Goal: Information Seeking & Learning: Learn about a topic

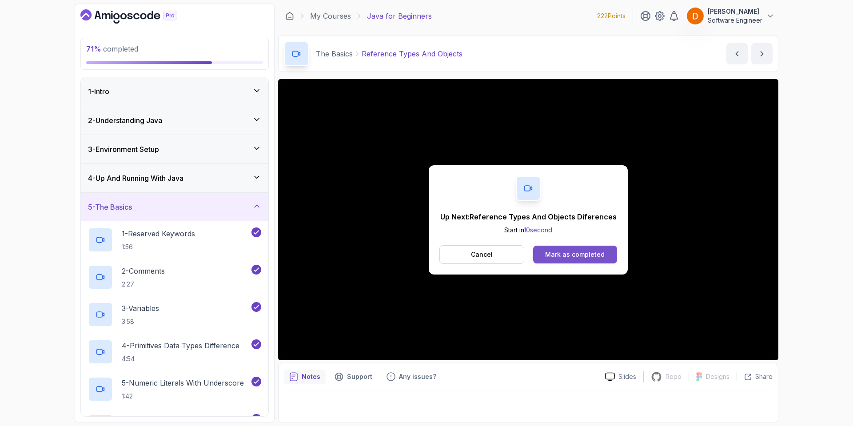
click at [565, 262] on button "Mark as completed" at bounding box center [575, 255] width 84 height 18
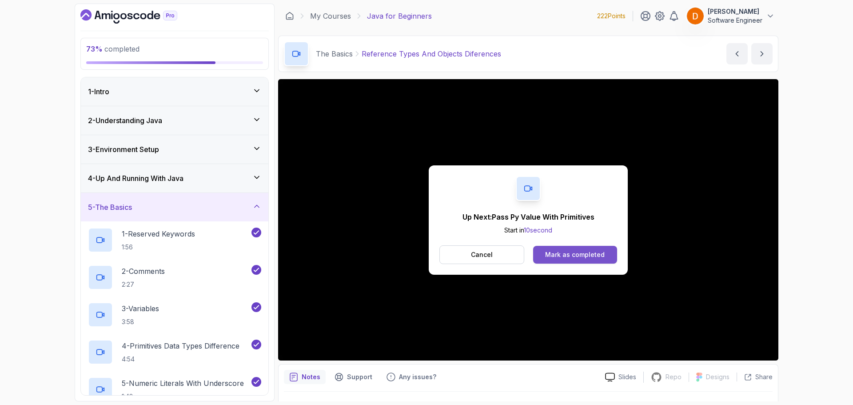
click at [566, 256] on div "Mark as completed" at bounding box center [575, 254] width 60 height 9
click at [546, 257] on button "Mark as completed" at bounding box center [575, 255] width 84 height 18
click at [561, 259] on button "Mark as completed" at bounding box center [575, 255] width 84 height 18
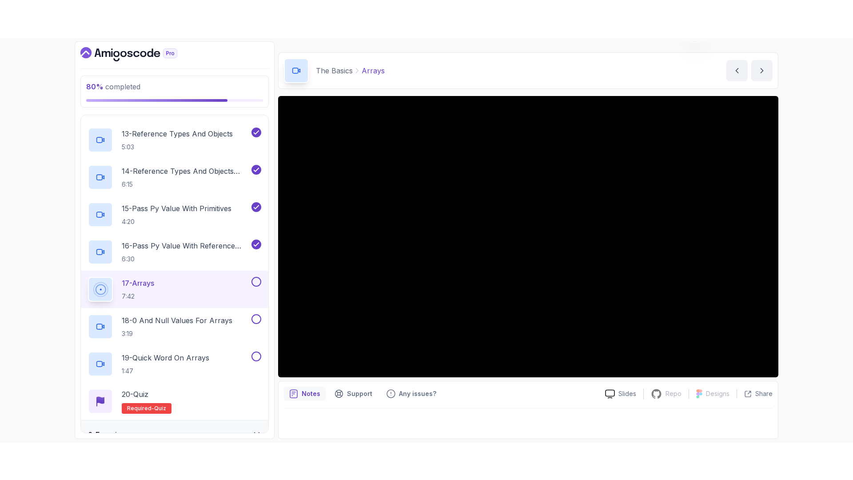
scroll to position [609, 0]
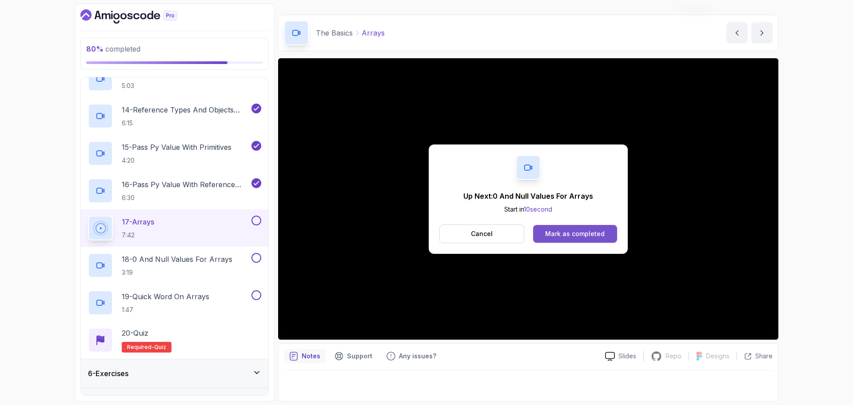
click at [542, 231] on button "Mark as completed" at bounding box center [575, 234] width 84 height 18
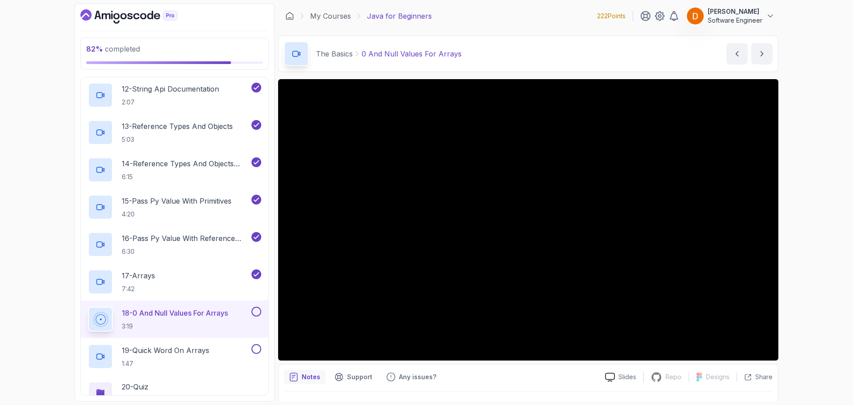
scroll to position [609, 0]
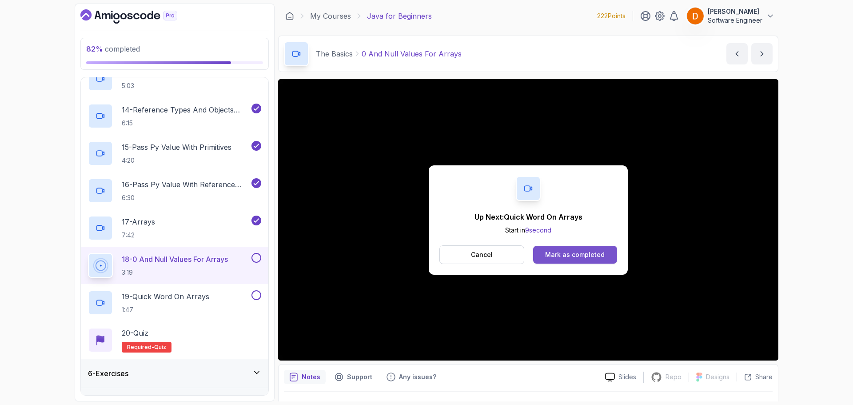
click at [594, 258] on div "Mark as completed" at bounding box center [575, 254] width 60 height 9
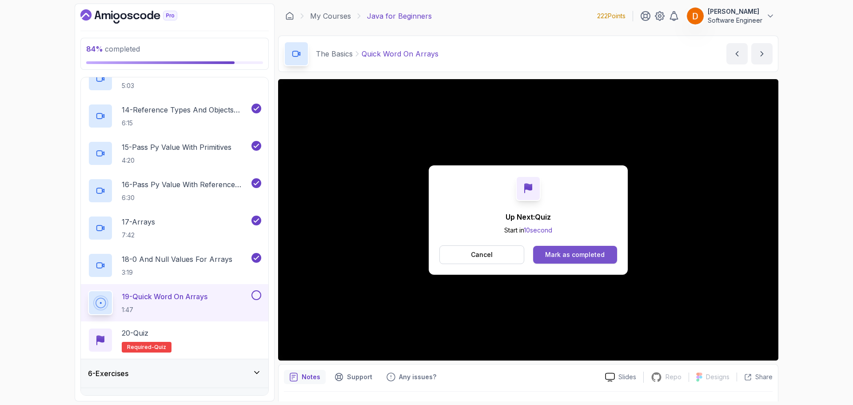
click at [587, 250] on div "Mark as completed" at bounding box center [575, 254] width 60 height 9
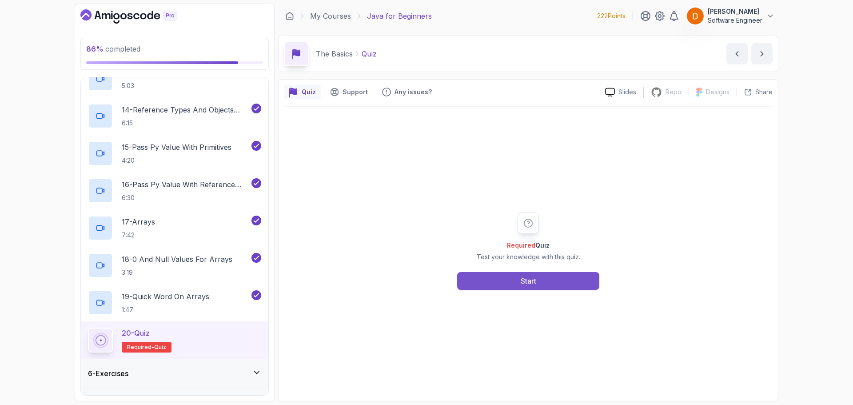
click at [528, 278] on div "Start" at bounding box center [529, 280] width 16 height 11
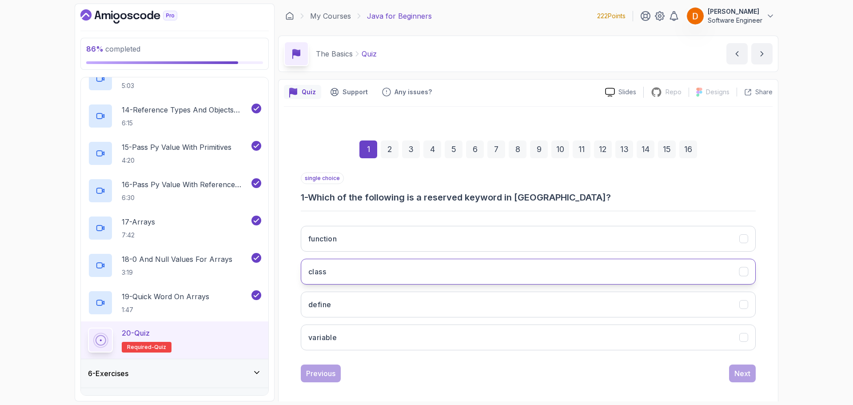
click at [380, 271] on button "class" at bounding box center [528, 272] width 455 height 26
click at [749, 370] on div "Next" at bounding box center [742, 373] width 16 height 11
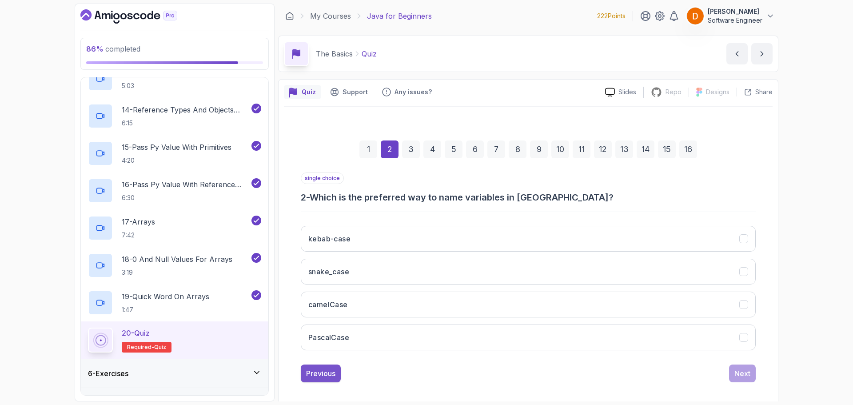
click at [314, 370] on div "Previous" at bounding box center [320, 373] width 29 height 11
click at [735, 372] on div "Next" at bounding box center [742, 373] width 16 height 11
click at [402, 308] on button "camelCase" at bounding box center [528, 304] width 455 height 26
click at [735, 370] on div "Next" at bounding box center [742, 373] width 16 height 11
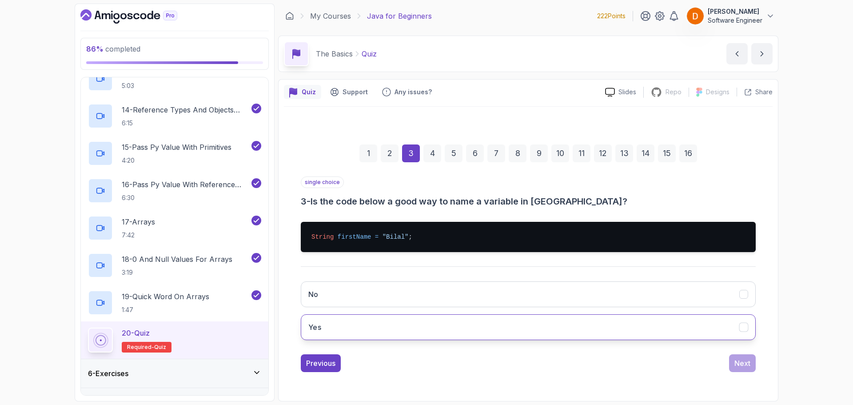
click at [354, 324] on button "Yes" at bounding box center [528, 327] width 455 height 26
click at [749, 363] on div "Next" at bounding box center [742, 363] width 16 height 11
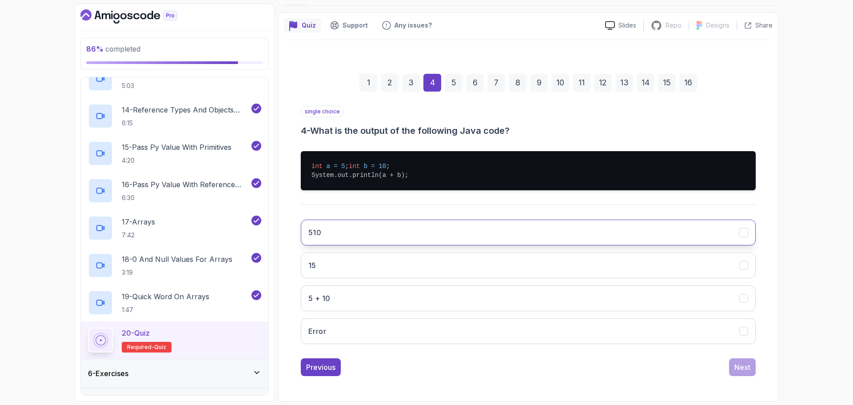
scroll to position [76, 0]
click at [372, 267] on button "15" at bounding box center [528, 265] width 455 height 26
click at [734, 369] on button "Next" at bounding box center [742, 367] width 27 height 18
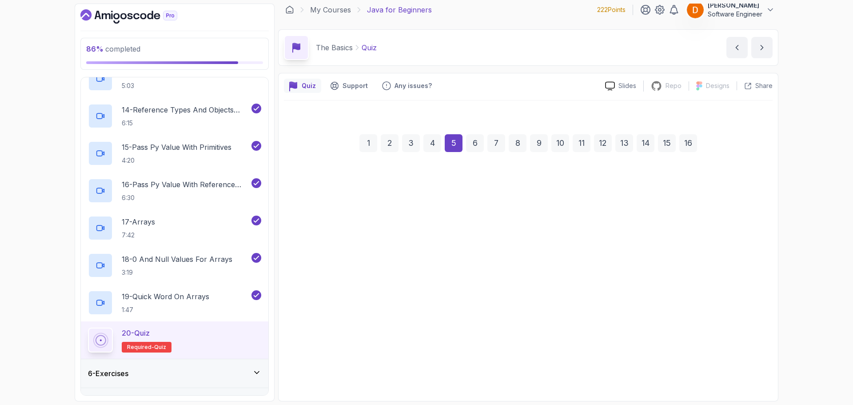
scroll to position [6, 0]
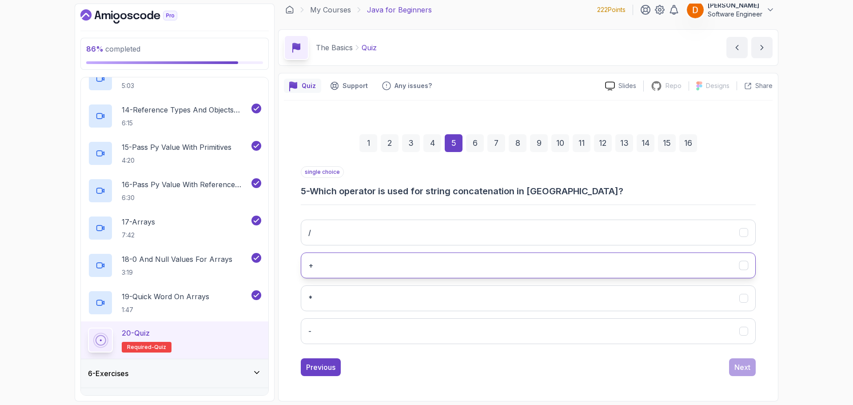
click at [407, 267] on button "+" at bounding box center [528, 265] width 455 height 26
click at [735, 369] on div "Next" at bounding box center [742, 367] width 16 height 11
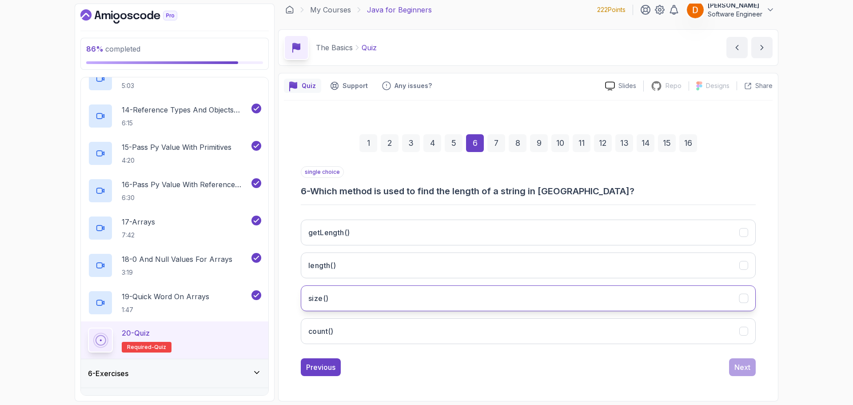
click at [362, 296] on button "size()" at bounding box center [528, 298] width 455 height 26
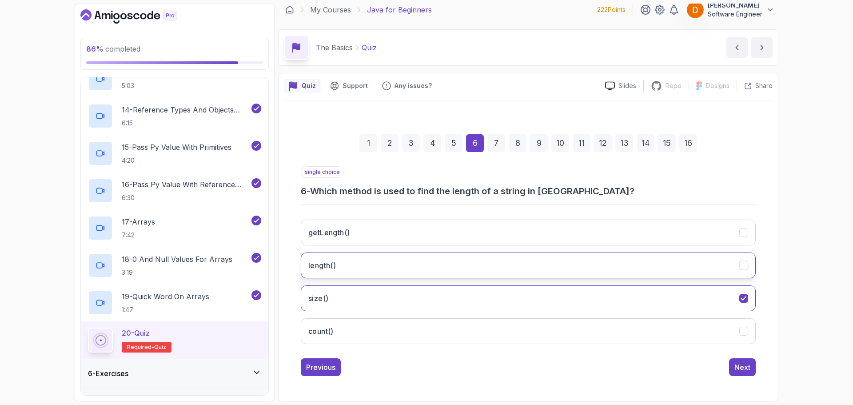
click at [647, 263] on button "length()" at bounding box center [528, 265] width 455 height 26
click at [634, 304] on button "size()" at bounding box center [528, 298] width 455 height 26
click at [745, 368] on div "Next" at bounding box center [742, 367] width 16 height 11
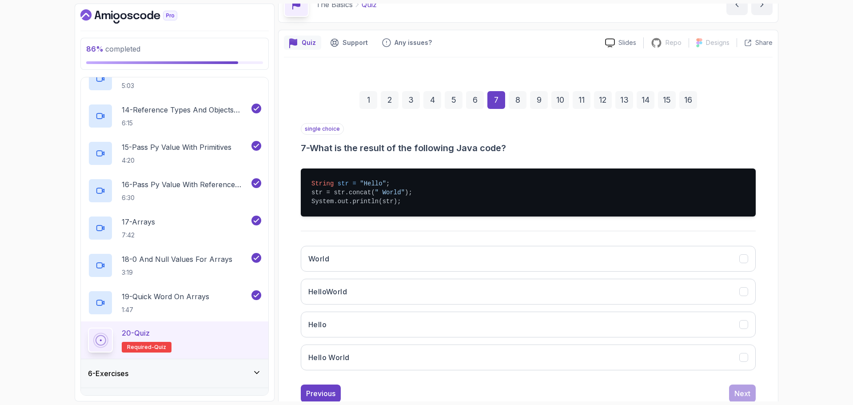
scroll to position [51, 0]
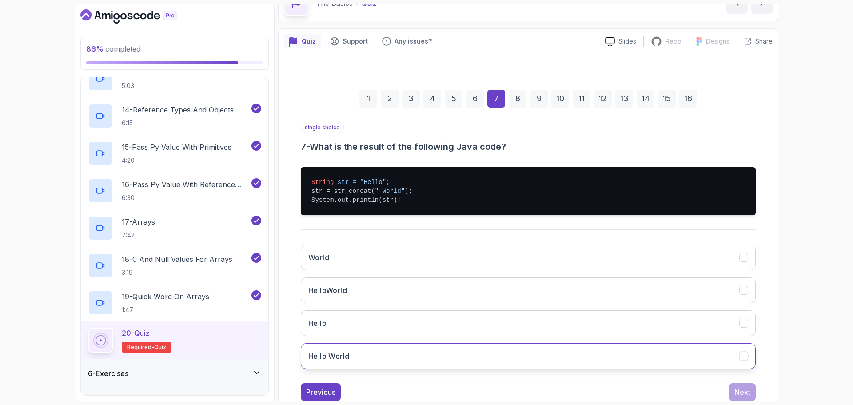
click at [349, 356] on h3 "Hello World" at bounding box center [328, 355] width 41 height 11
click at [747, 392] on div "Next" at bounding box center [742, 391] width 16 height 11
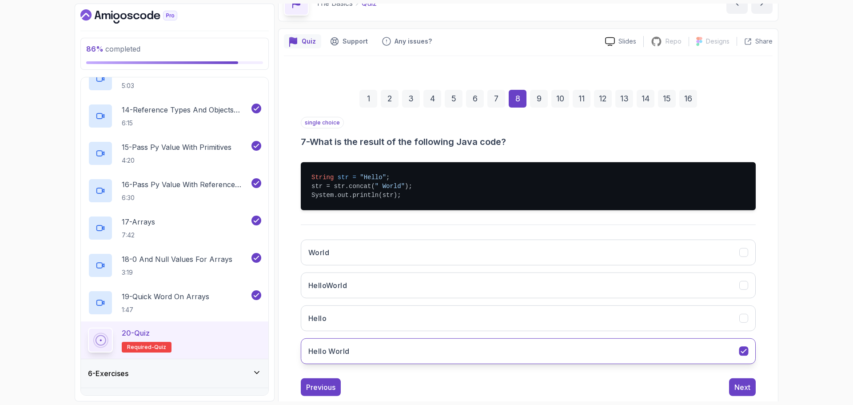
scroll to position [6, 0]
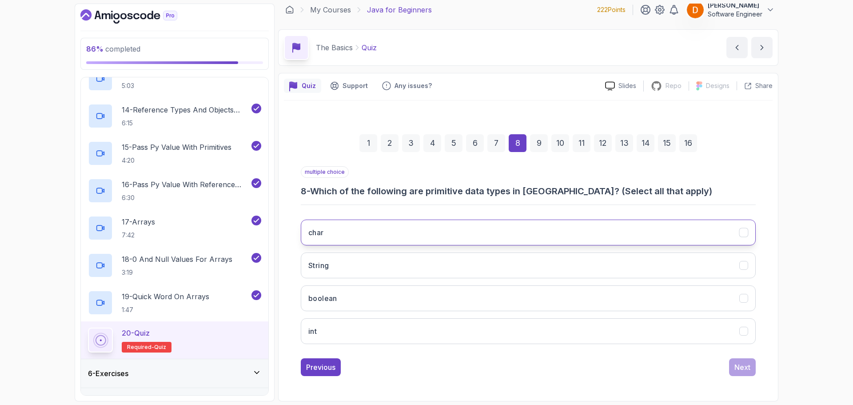
click at [440, 234] on button "char" at bounding box center [528, 232] width 455 height 26
click at [405, 299] on button "boolean" at bounding box center [528, 298] width 455 height 26
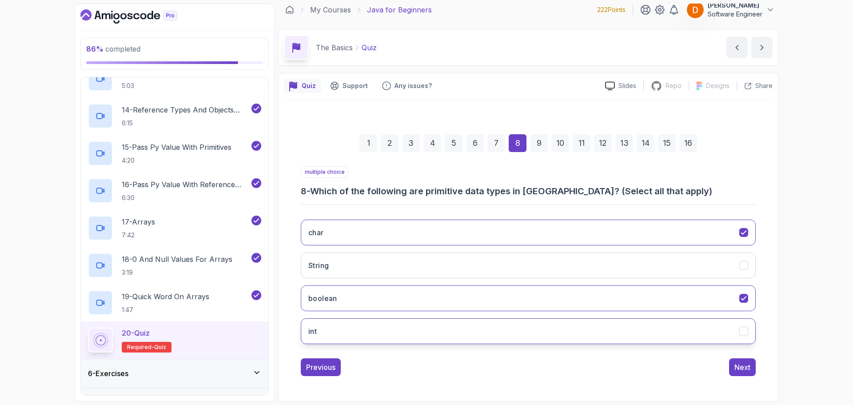
drag, startPoint x: 398, startPoint y: 332, endPoint x: 415, endPoint y: 333, distance: 16.9
click at [398, 332] on button "int" at bounding box center [528, 331] width 455 height 26
click at [743, 361] on button "Next" at bounding box center [742, 367] width 27 height 18
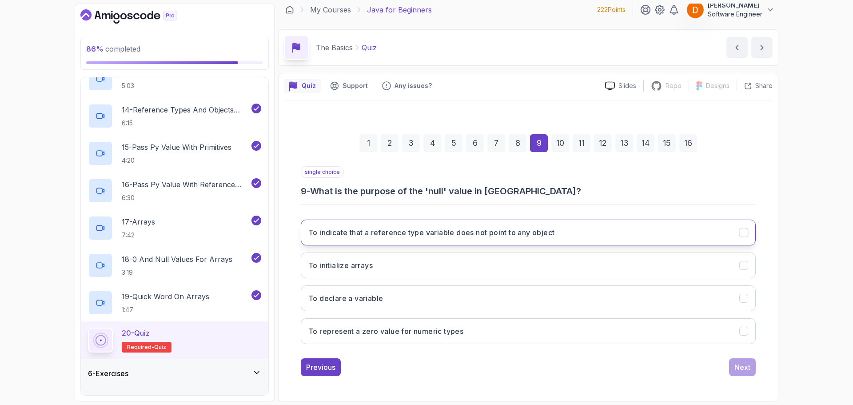
click at [440, 236] on h3 "To indicate that a reference type variable does not point to any object" at bounding box center [431, 232] width 246 height 11
click at [745, 378] on div "1 2 3 4 5 6 7 8 9 10 11 12 13 14 15 16 single choice 9 - What is the purpose of…" at bounding box center [528, 248] width 489 height 270
click at [742, 369] on div "Next" at bounding box center [742, 367] width 16 height 11
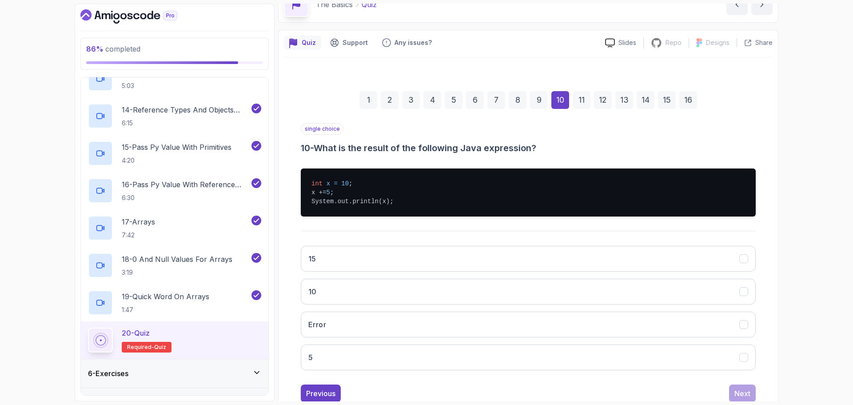
scroll to position [51, 0]
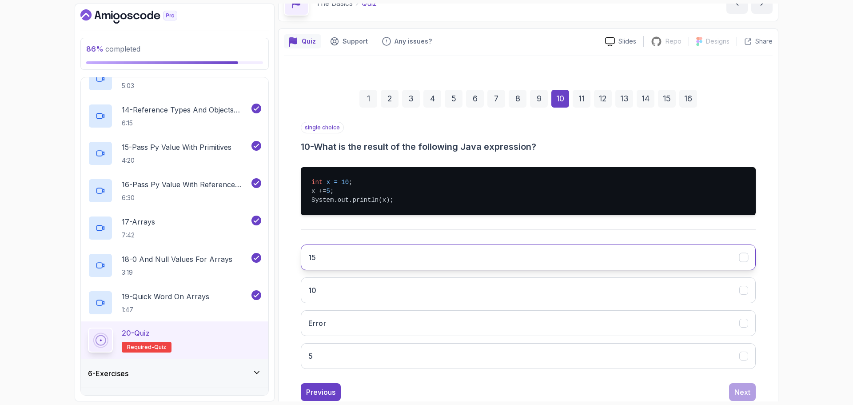
click at [514, 254] on button "15" at bounding box center [528, 257] width 455 height 26
click at [747, 380] on div "single choice 10 - What is the result of the following Java expression? int x =…" at bounding box center [528, 261] width 455 height 279
click at [745, 391] on div "Next" at bounding box center [742, 391] width 16 height 11
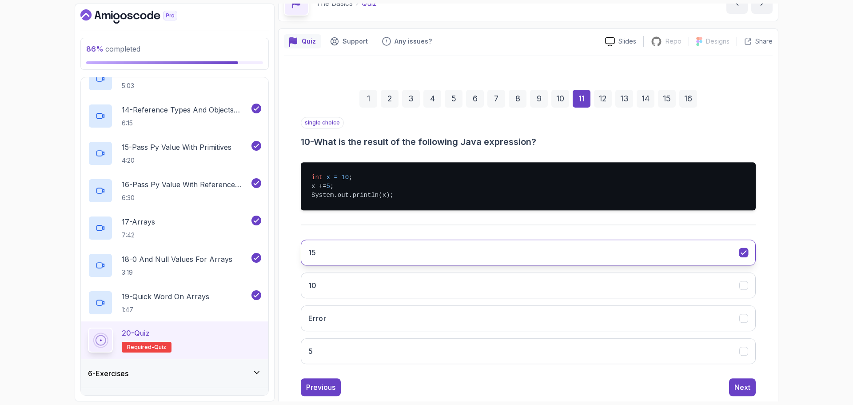
scroll to position [39, 0]
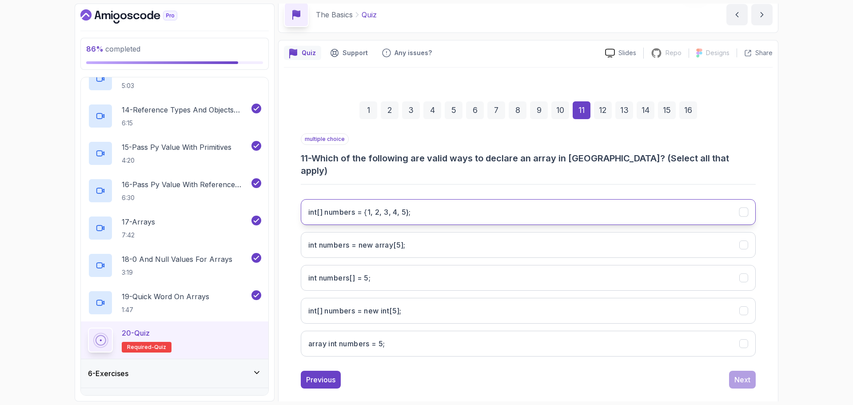
click at [462, 200] on 5};"] "int[] numbers = {1, 2, 3, 4, 5};" at bounding box center [528, 212] width 455 height 26
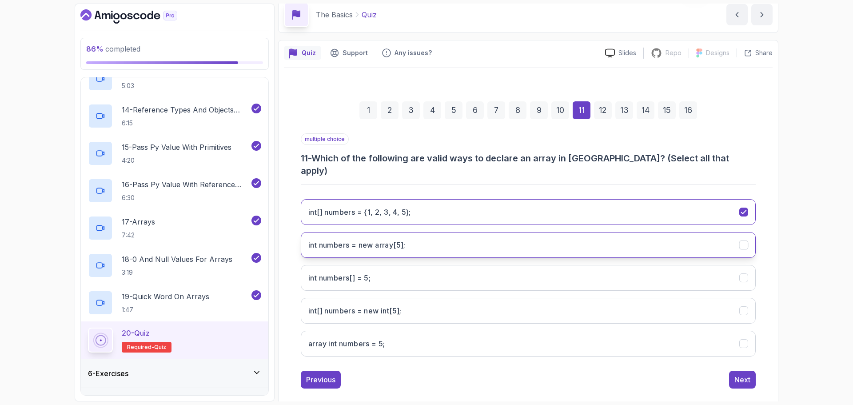
click at [444, 232] on button "int numbers = new array[5];" at bounding box center [528, 245] width 455 height 26
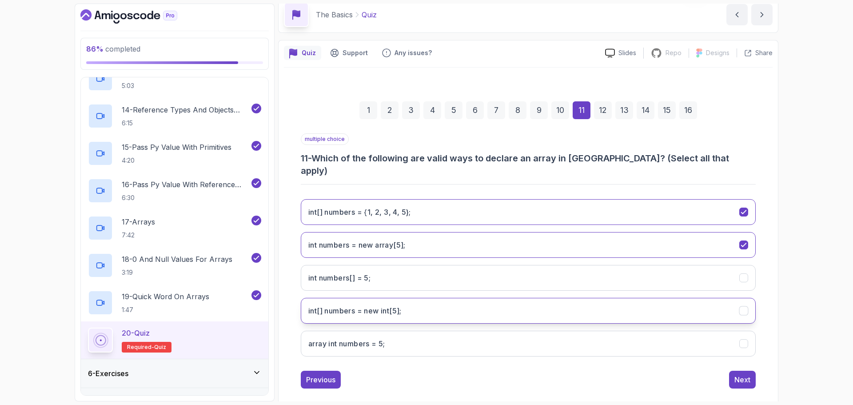
click at [419, 298] on int;"] "int[] numbers = new int[5];" at bounding box center [528, 311] width 455 height 26
click at [736, 374] on div "Next" at bounding box center [742, 379] width 16 height 11
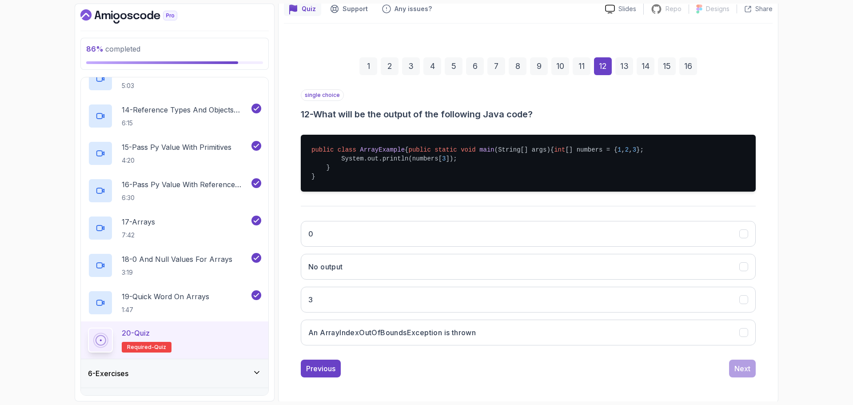
scroll to position [102, 0]
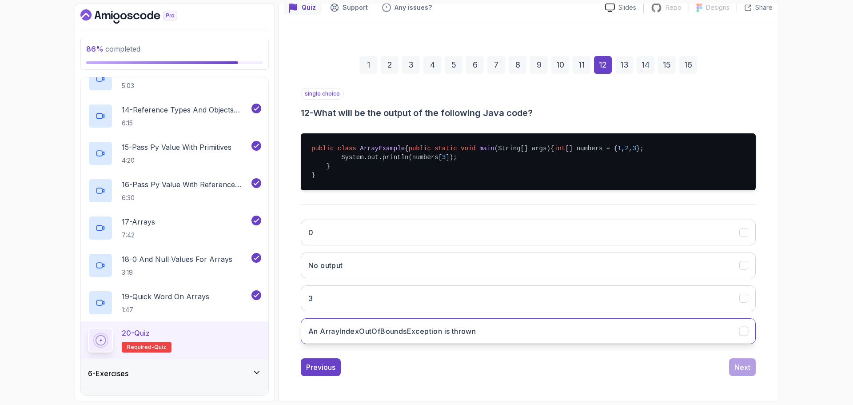
click at [367, 337] on button "An ArrayIndexOutOfBoundsException is thrown" at bounding box center [528, 331] width 455 height 26
click at [749, 370] on div "Next" at bounding box center [742, 367] width 16 height 11
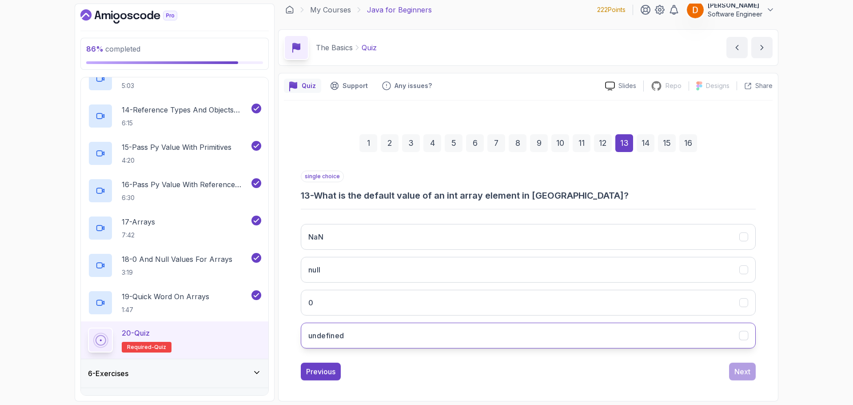
scroll to position [6, 0]
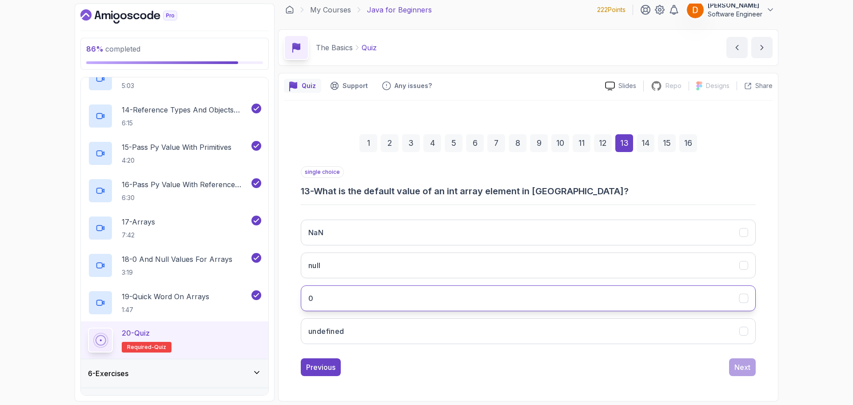
click at [357, 294] on button "0" at bounding box center [528, 298] width 455 height 26
click at [754, 374] on button "Next" at bounding box center [742, 367] width 27 height 18
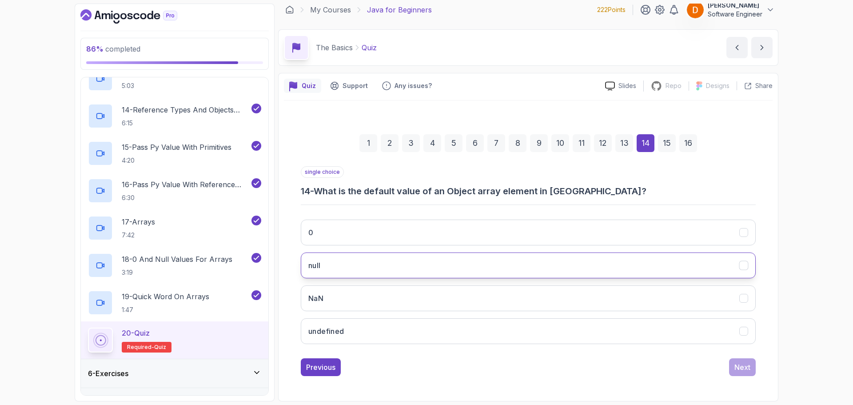
click at [374, 271] on button "null" at bounding box center [528, 265] width 455 height 26
click at [734, 373] on button "Next" at bounding box center [742, 367] width 27 height 18
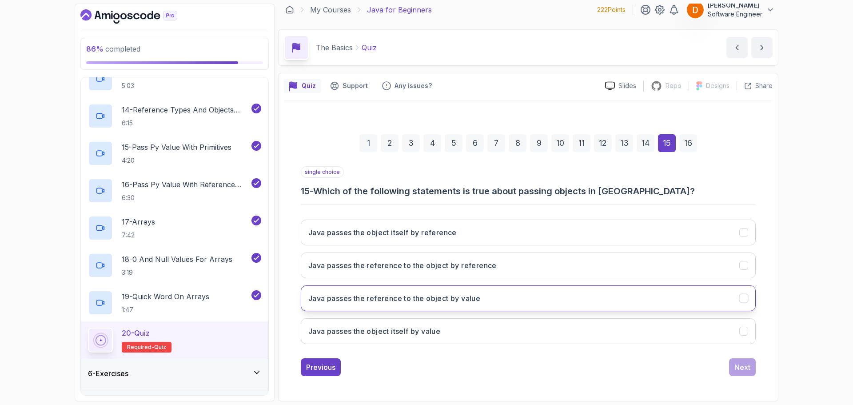
click at [437, 303] on button "Java passes the reference to the object by value" at bounding box center [528, 298] width 455 height 26
click at [442, 330] on button "Java passes the object itself by value" at bounding box center [528, 331] width 455 height 26
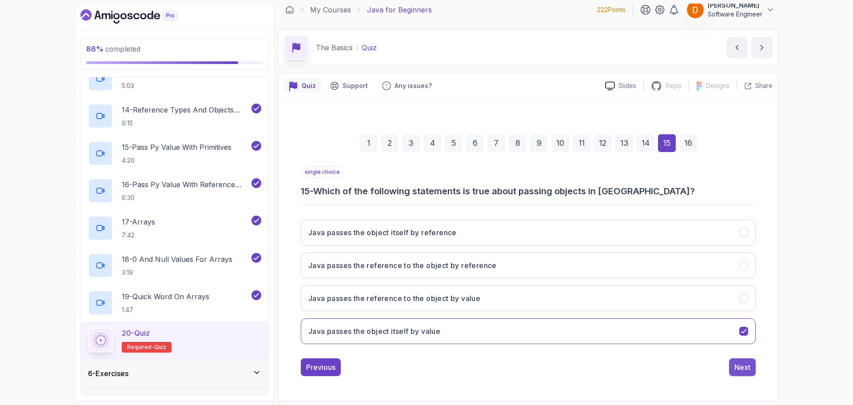
click at [744, 366] on div "Next" at bounding box center [742, 367] width 16 height 11
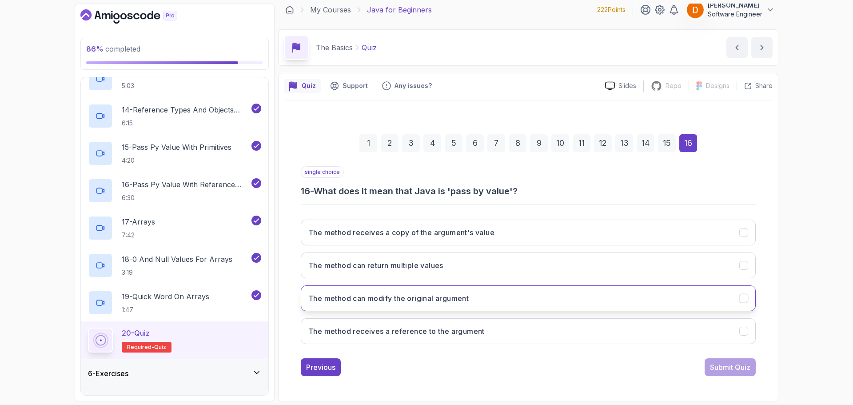
click at [411, 305] on button "The method can modify the original argument" at bounding box center [528, 298] width 455 height 26
click at [727, 369] on div "Submit Quiz" at bounding box center [730, 367] width 40 height 11
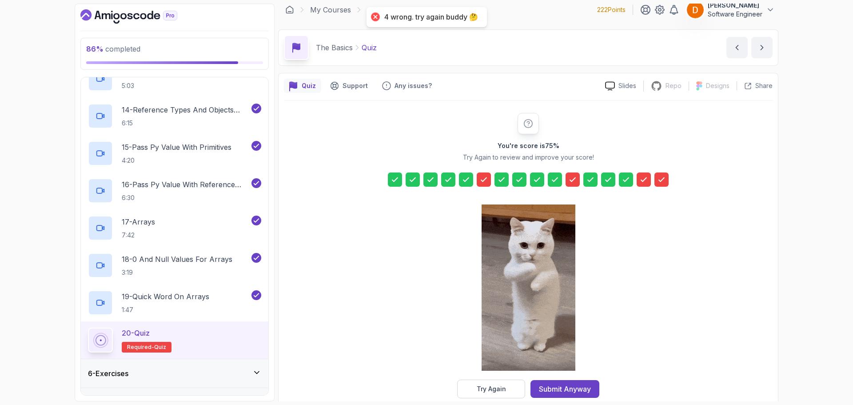
scroll to position [21, 0]
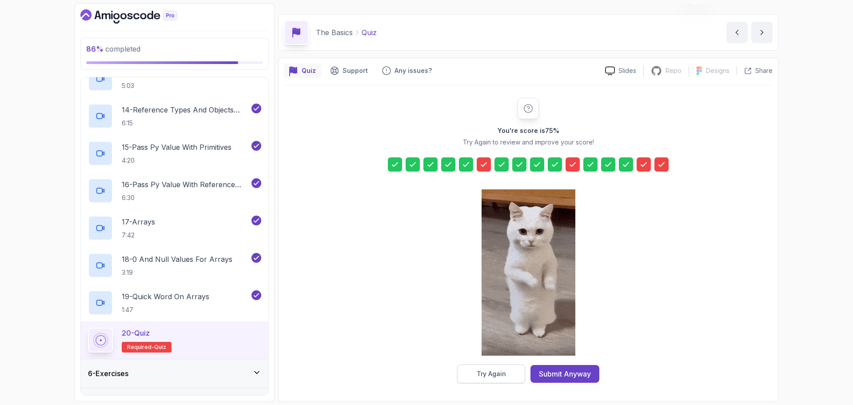
click at [496, 368] on button "Try Again" at bounding box center [491, 373] width 68 height 19
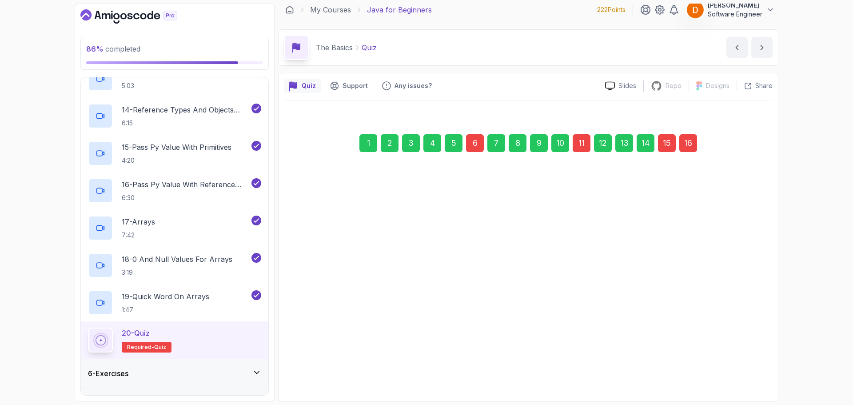
scroll to position [6, 0]
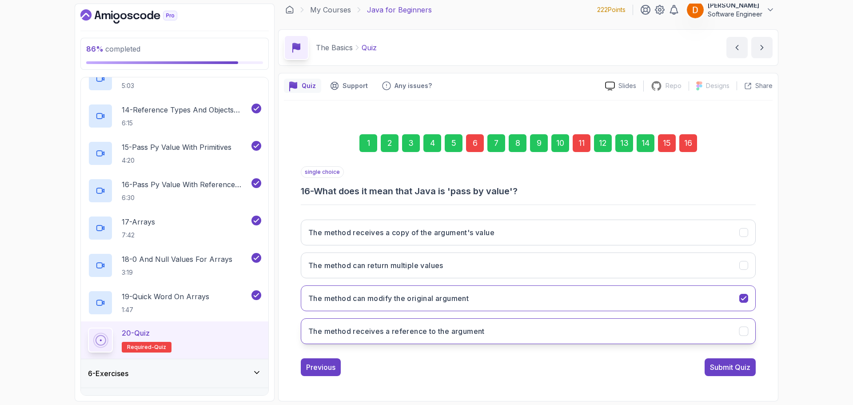
click at [457, 331] on h3 "The method receives a reference to the argument" at bounding box center [396, 331] width 176 height 11
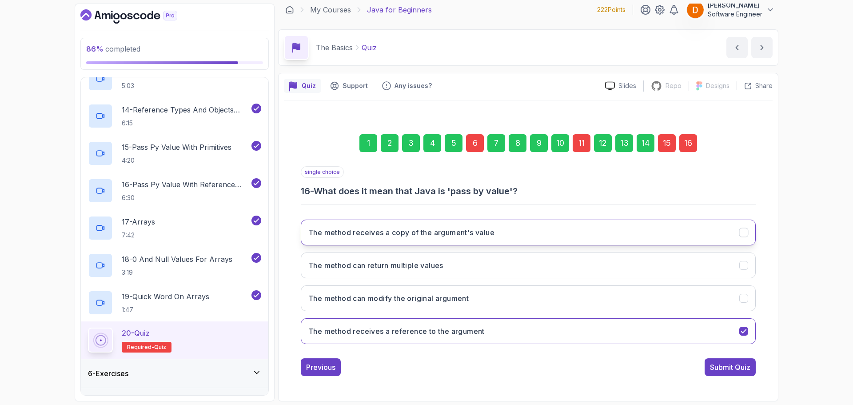
click at [473, 238] on button "The method receives a copy of the argument's value" at bounding box center [528, 232] width 455 height 26
click at [484, 333] on h3 "The method receives a reference to the argument" at bounding box center [396, 331] width 176 height 11
click at [325, 366] on div "Previous" at bounding box center [320, 367] width 29 height 11
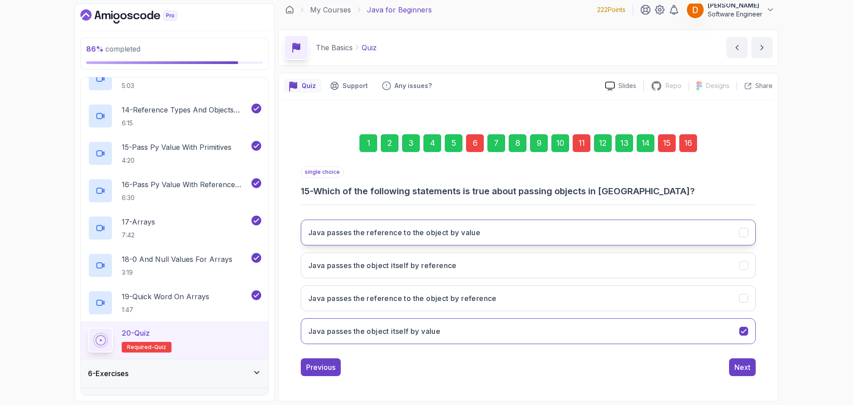
click at [446, 233] on h3 "Java passes the reference to the object by value" at bounding box center [394, 232] width 172 height 11
click at [330, 367] on div "Previous" at bounding box center [320, 367] width 29 height 11
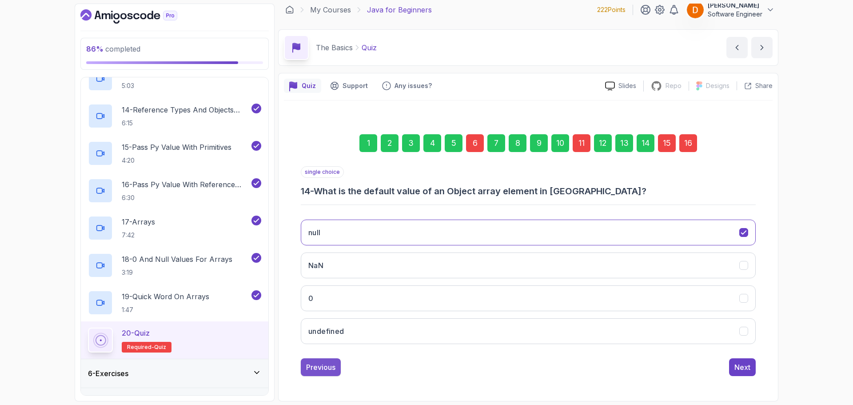
click at [323, 370] on div "Previous" at bounding box center [320, 367] width 29 height 11
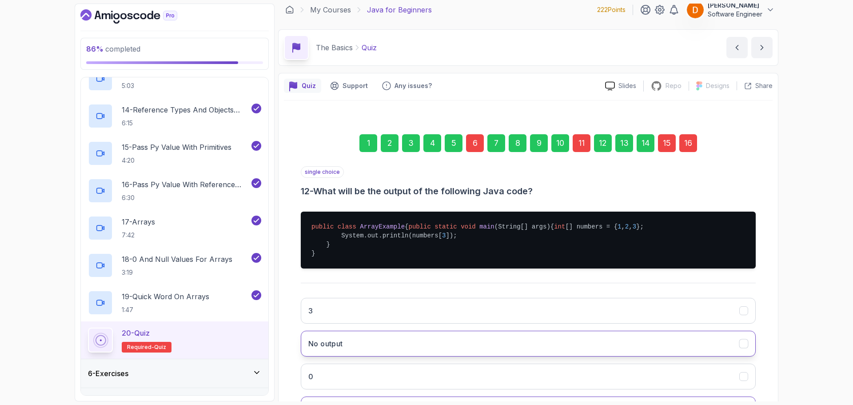
click at [327, 349] on h3 "No output" at bounding box center [325, 343] width 35 height 11
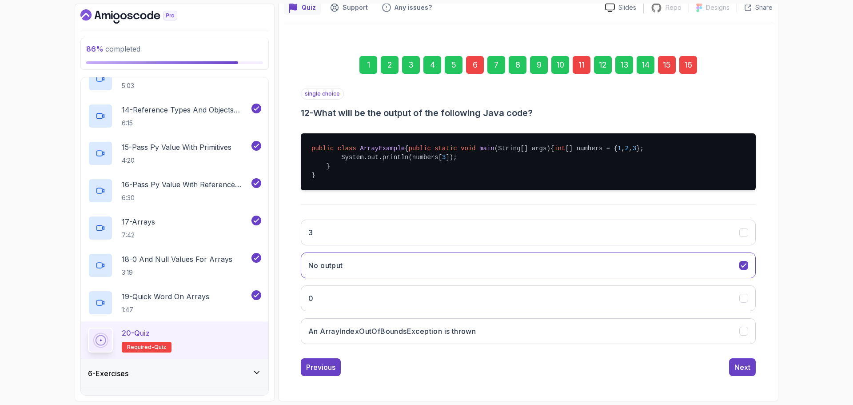
scroll to position [102, 0]
click at [359, 334] on h3 "An ArrayIndexOutOfBoundsException is thrown" at bounding box center [391, 331] width 167 height 11
click at [323, 361] on button "Previous" at bounding box center [321, 367] width 40 height 18
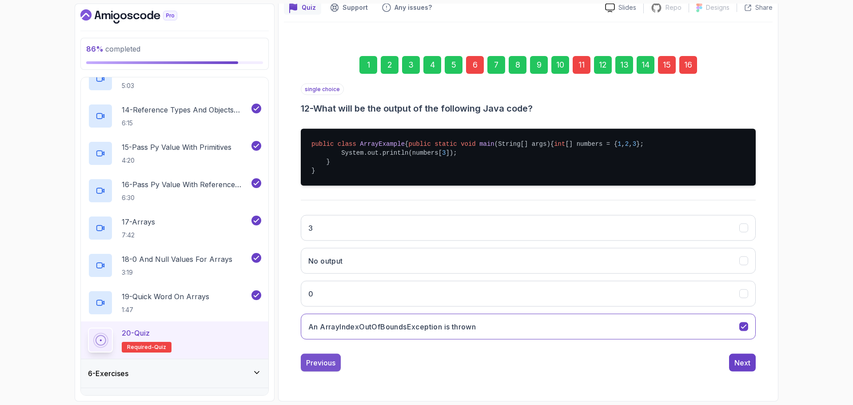
scroll to position [39, 0]
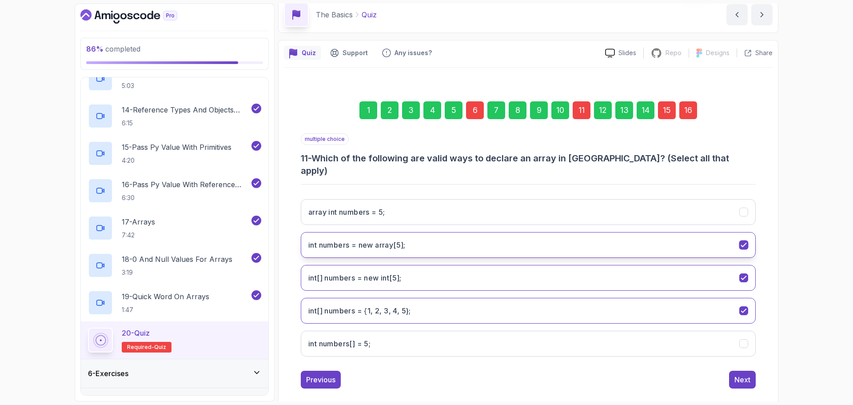
click at [420, 232] on button "int numbers = new array[5];" at bounding box center [528, 245] width 455 height 26
click at [330, 374] on div "Previous" at bounding box center [320, 379] width 29 height 11
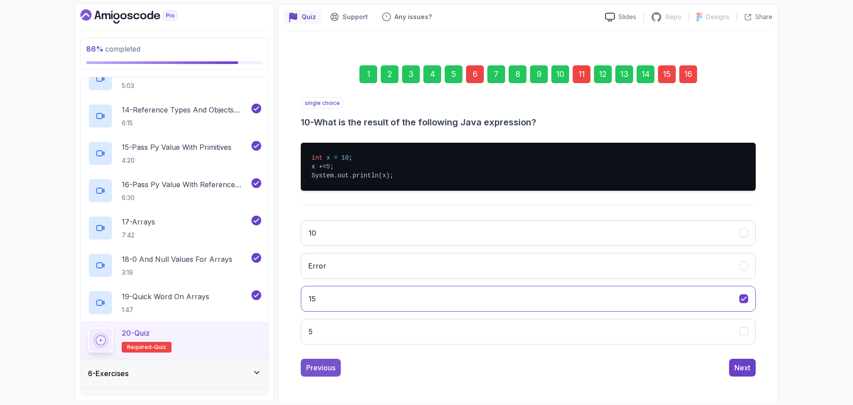
scroll to position [76, 0]
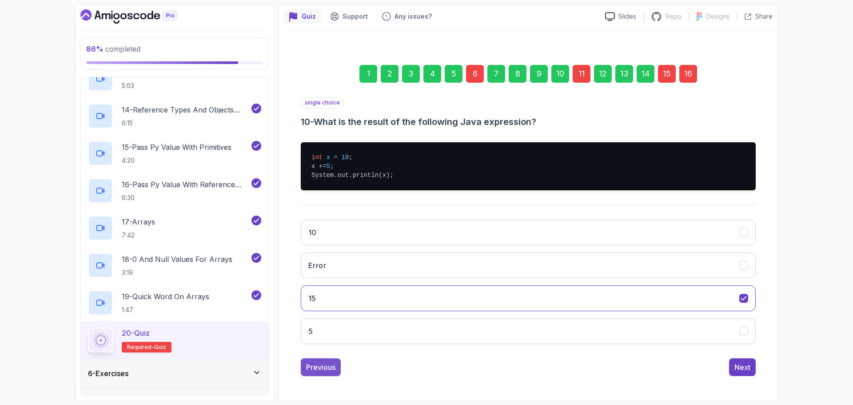
click at [326, 370] on div "Previous" at bounding box center [320, 367] width 29 height 11
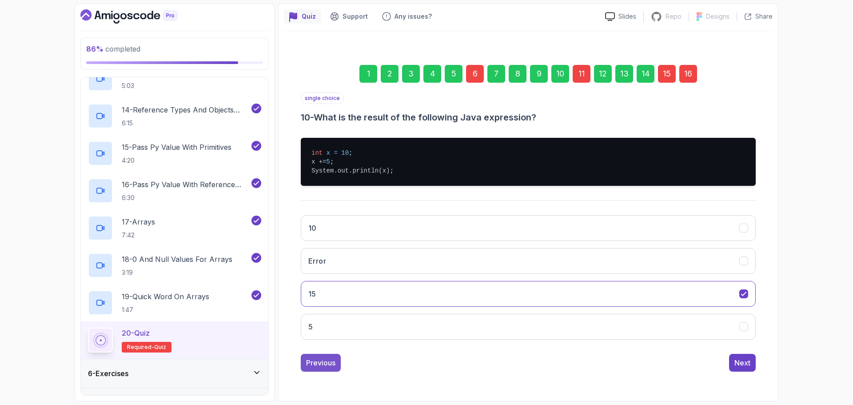
scroll to position [6, 0]
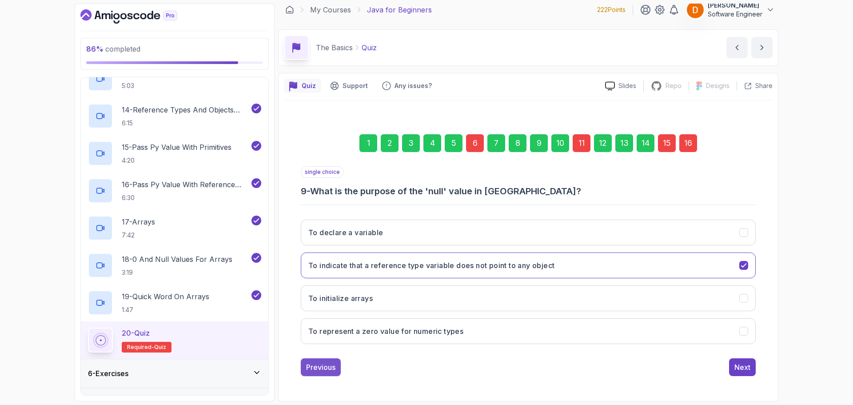
click at [325, 374] on button "Previous" at bounding box center [321, 367] width 40 height 18
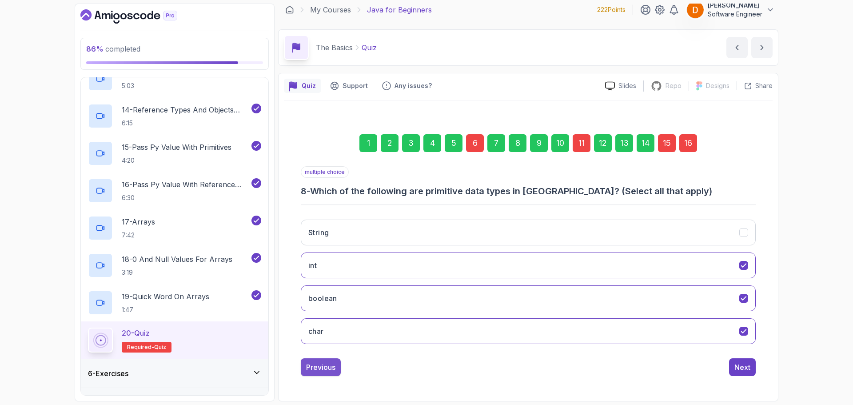
click at [326, 366] on div "Previous" at bounding box center [320, 367] width 29 height 11
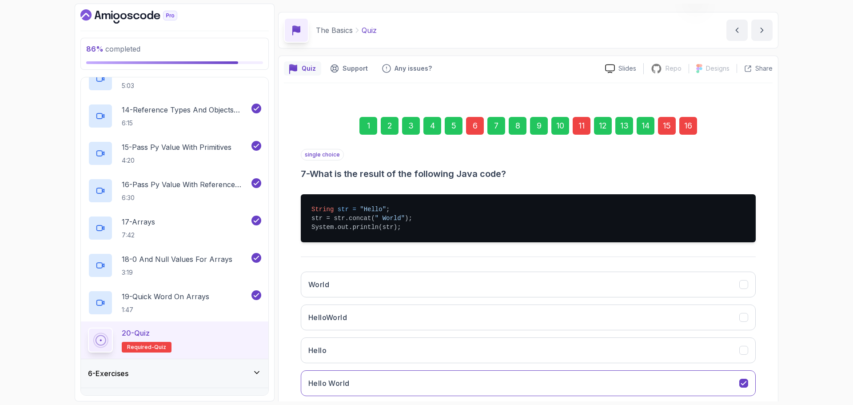
scroll to position [76, 0]
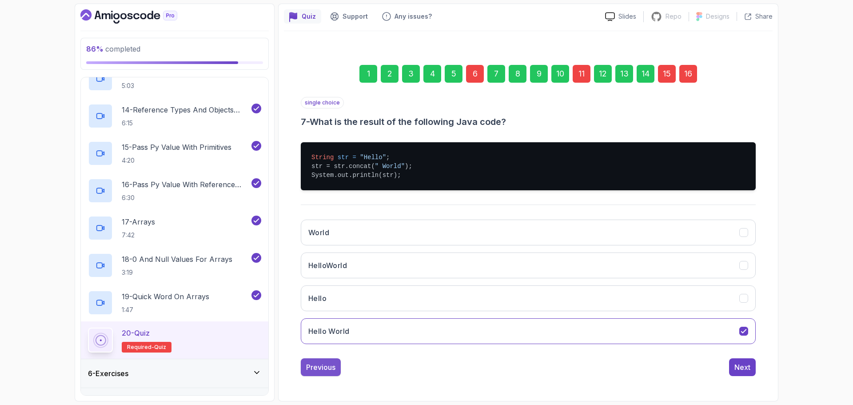
click at [323, 372] on div "Previous" at bounding box center [320, 367] width 29 height 11
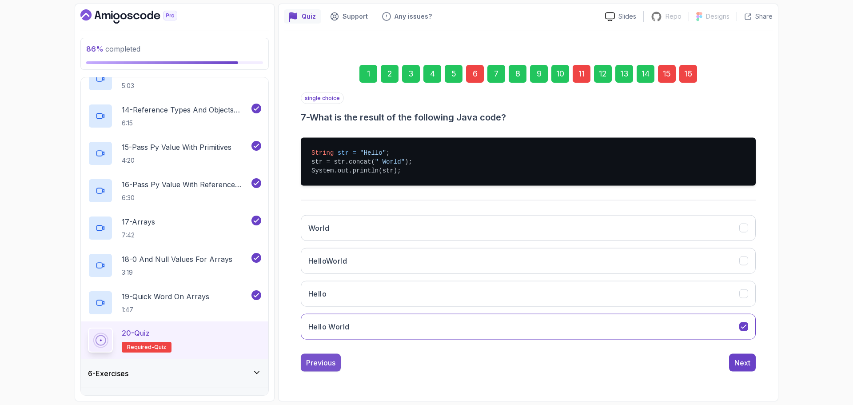
scroll to position [6, 0]
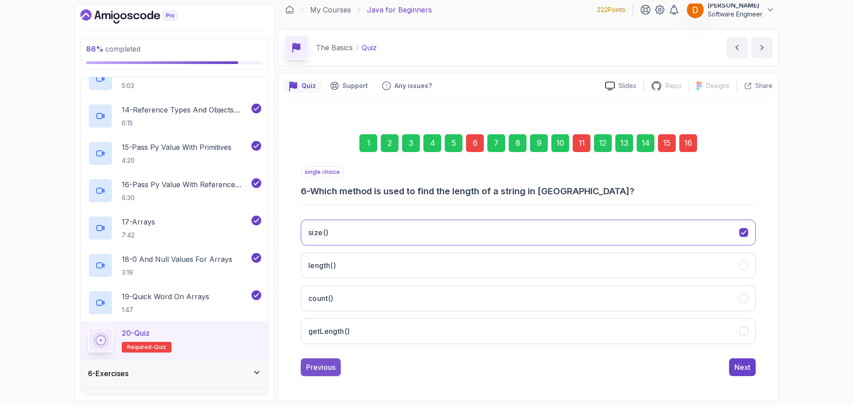
click at [328, 367] on div "Previous" at bounding box center [320, 367] width 29 height 11
drag, startPoint x: 724, startPoint y: 360, endPoint x: 730, endPoint y: 360, distance: 5.8
click at [725, 360] on div "Previous Next" at bounding box center [528, 367] width 455 height 18
click at [733, 363] on button "Next" at bounding box center [742, 367] width 27 height 18
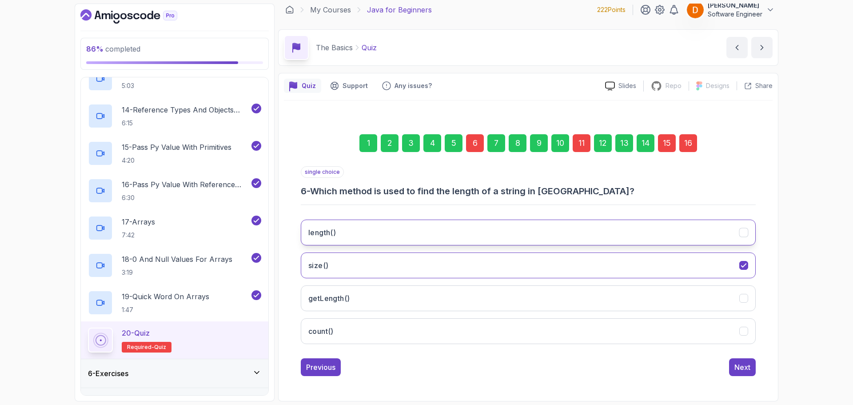
click at [462, 239] on button "length()" at bounding box center [528, 232] width 455 height 26
drag, startPoint x: 755, startPoint y: 364, endPoint x: 747, endPoint y: 363, distance: 7.6
click at [752, 365] on button "Next" at bounding box center [742, 367] width 27 height 18
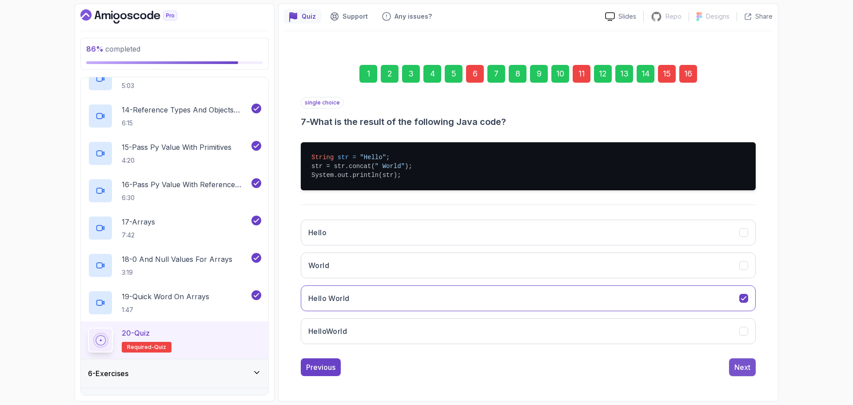
click at [746, 368] on div "Next" at bounding box center [742, 367] width 16 height 11
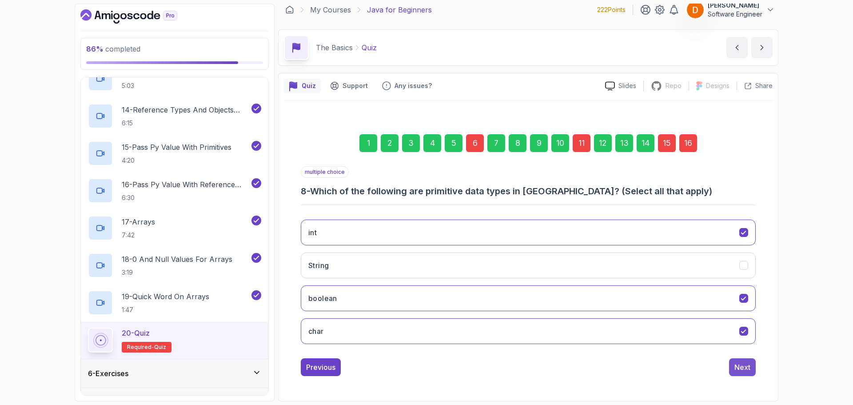
click at [748, 366] on div "Next" at bounding box center [742, 367] width 16 height 11
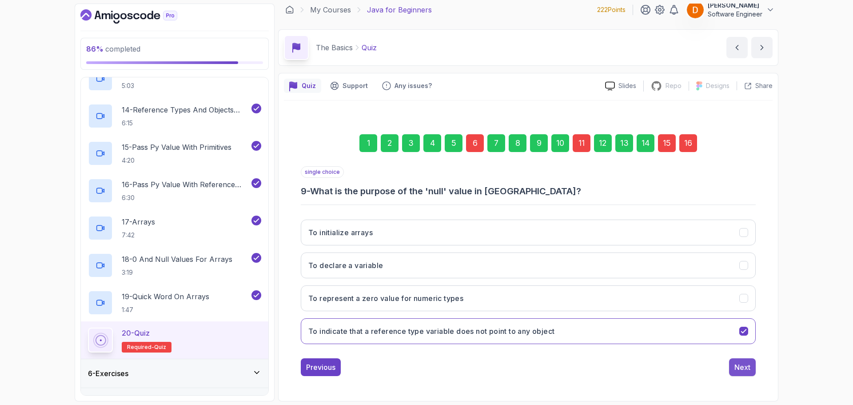
click at [743, 366] on div "Next" at bounding box center [742, 367] width 16 height 11
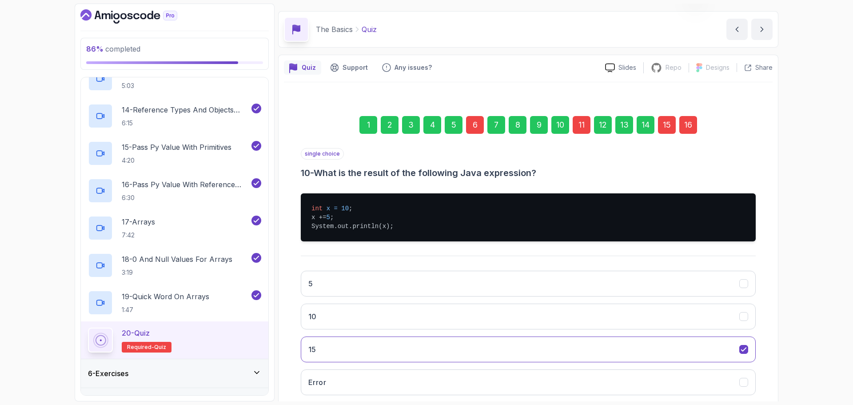
scroll to position [76, 0]
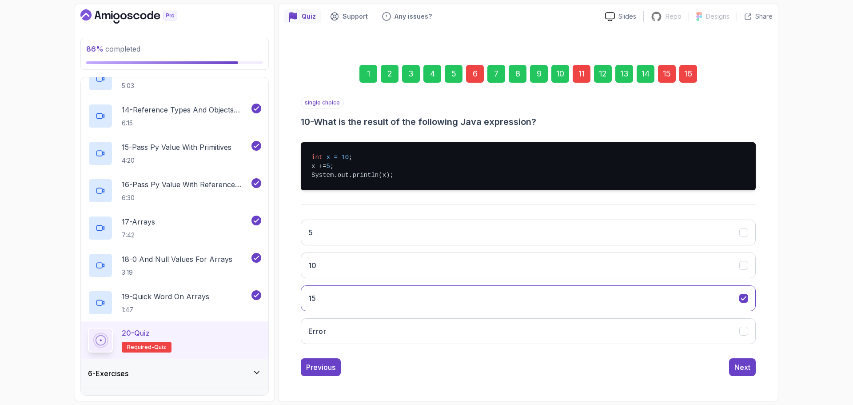
click at [748, 356] on div "single choice 10 - What is the result of the following Java expression? int x =…" at bounding box center [528, 236] width 455 height 279
click at [742, 365] on div "Next" at bounding box center [742, 367] width 16 height 11
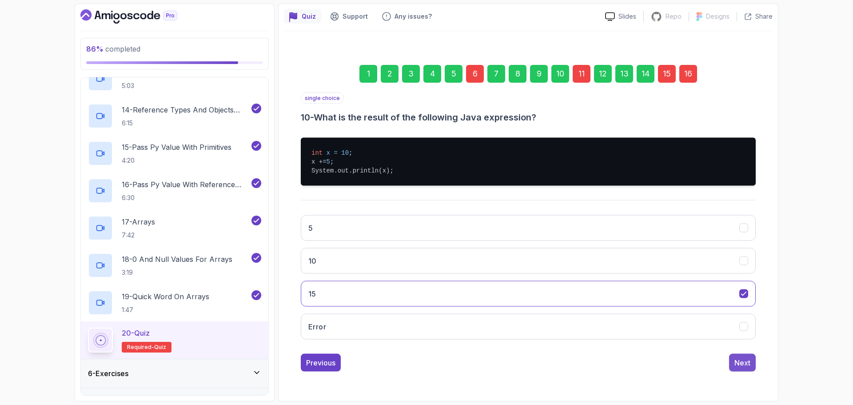
scroll to position [39, 0]
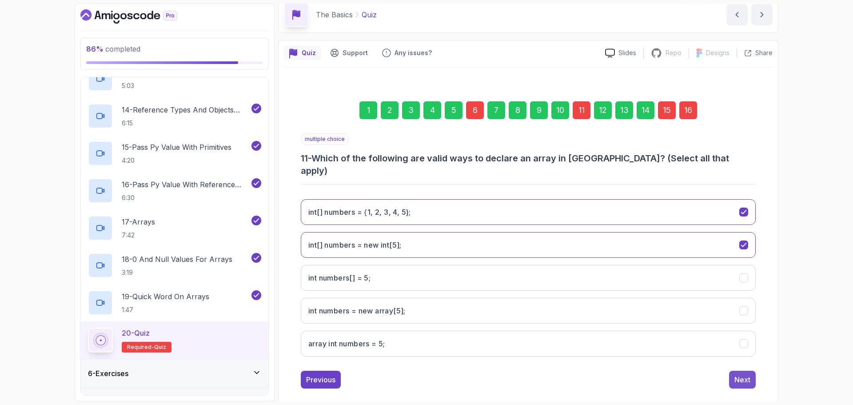
click at [744, 374] on div "Next" at bounding box center [742, 379] width 16 height 11
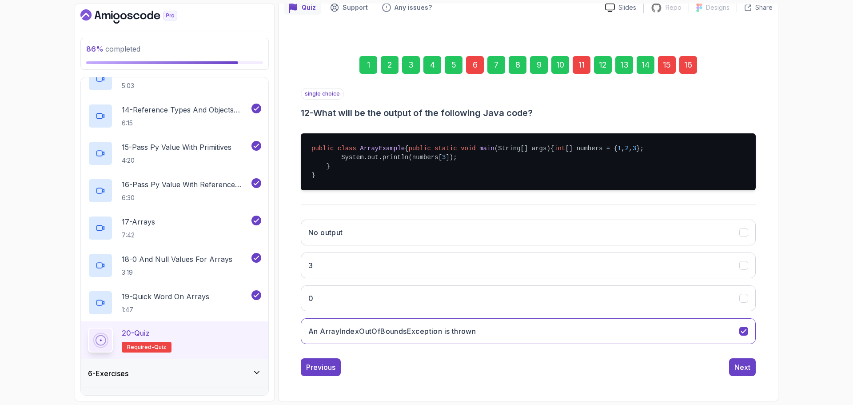
scroll to position [102, 0]
click at [753, 370] on button "Next" at bounding box center [742, 367] width 27 height 18
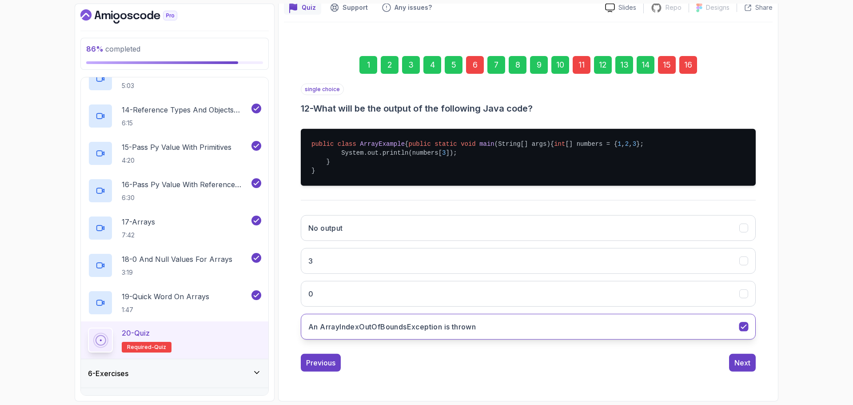
scroll to position [6, 0]
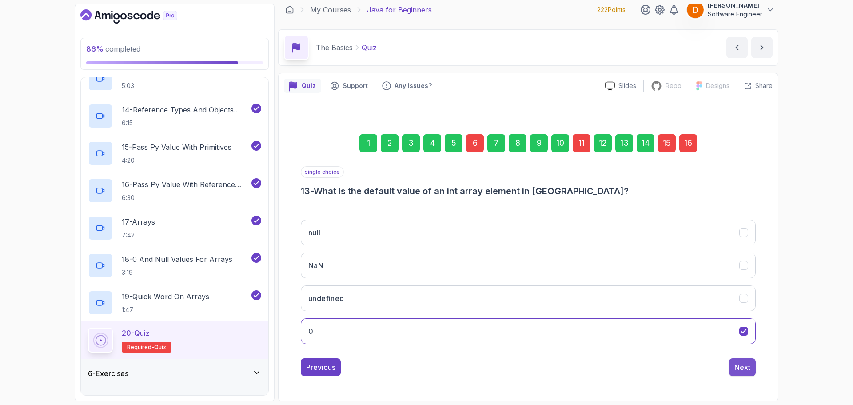
click at [738, 360] on button "Next" at bounding box center [742, 367] width 27 height 18
click at [745, 366] on div "Next" at bounding box center [742, 367] width 16 height 11
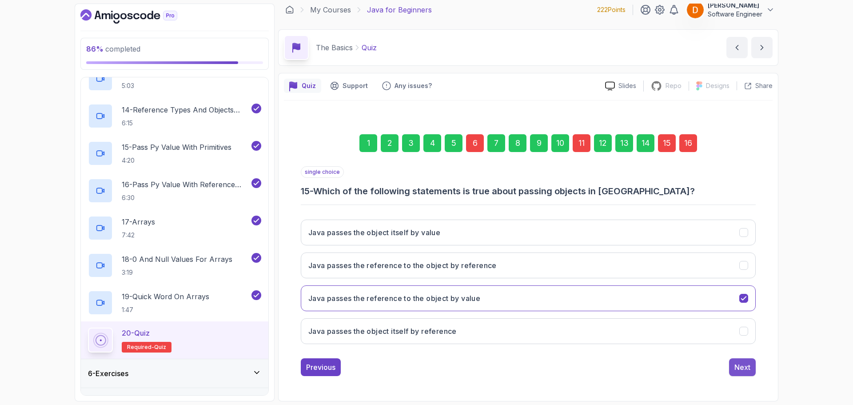
click at [750, 367] on button "Next" at bounding box center [742, 367] width 27 height 18
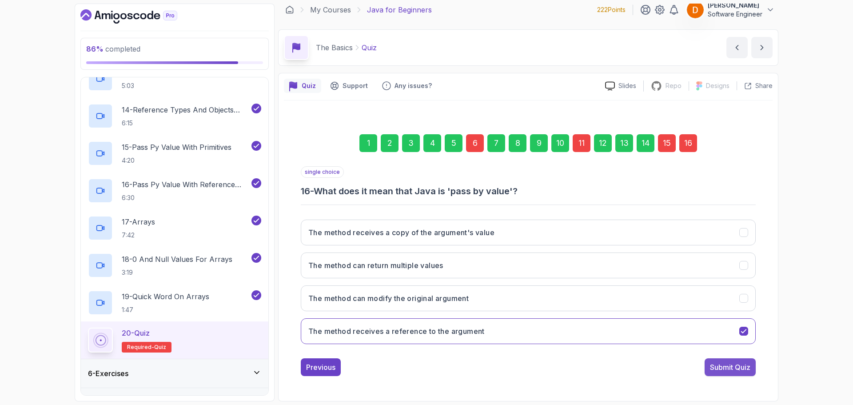
click at [744, 371] on div "Submit Quiz" at bounding box center [730, 367] width 40 height 11
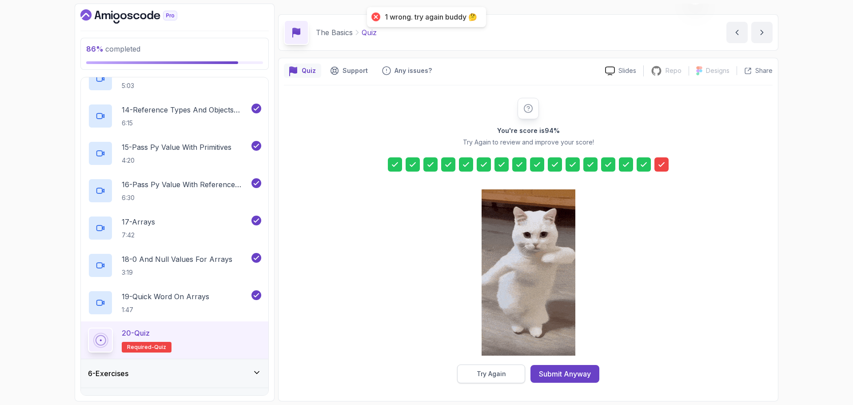
click at [496, 374] on div "Try Again" at bounding box center [491, 373] width 29 height 9
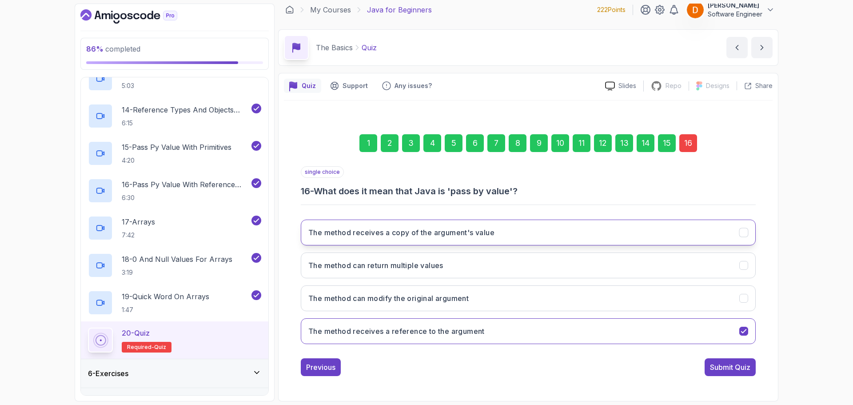
click at [470, 234] on h3 "The method receives a copy of the argument's value" at bounding box center [401, 232] width 186 height 11
click at [747, 370] on div "Submit Quiz" at bounding box center [730, 367] width 40 height 11
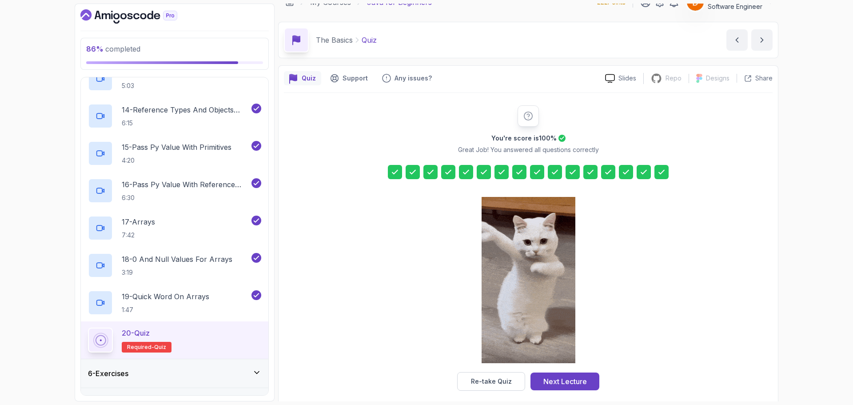
scroll to position [21, 0]
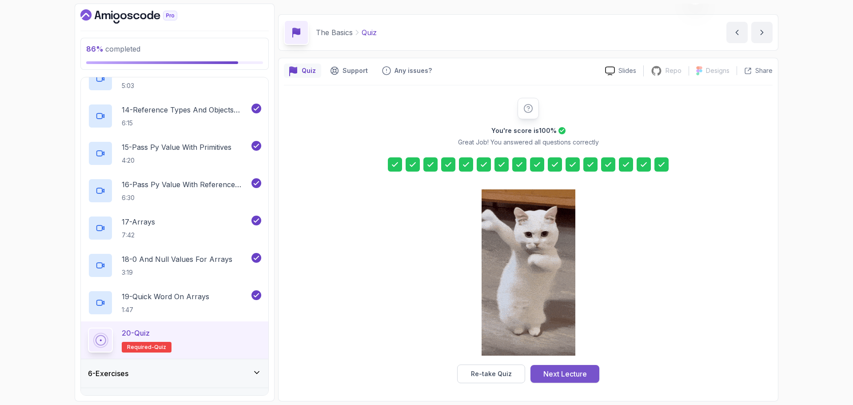
click at [558, 376] on div "Next Lecture" at bounding box center [565, 373] width 44 height 11
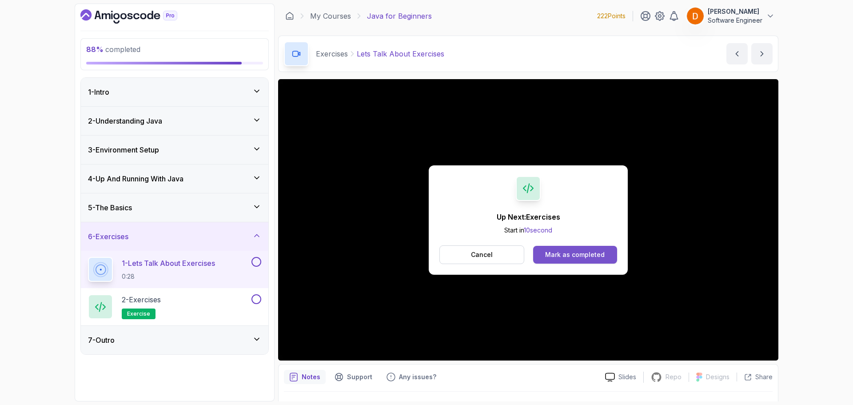
click at [566, 247] on button "Mark as completed" at bounding box center [575, 255] width 84 height 18
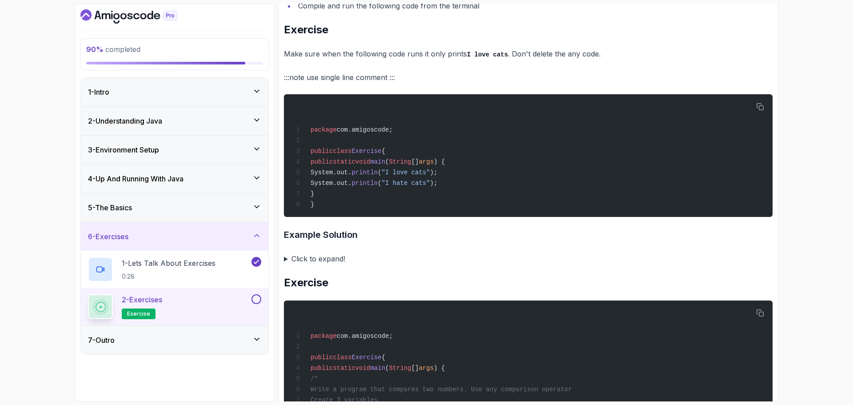
scroll to position [444, 0]
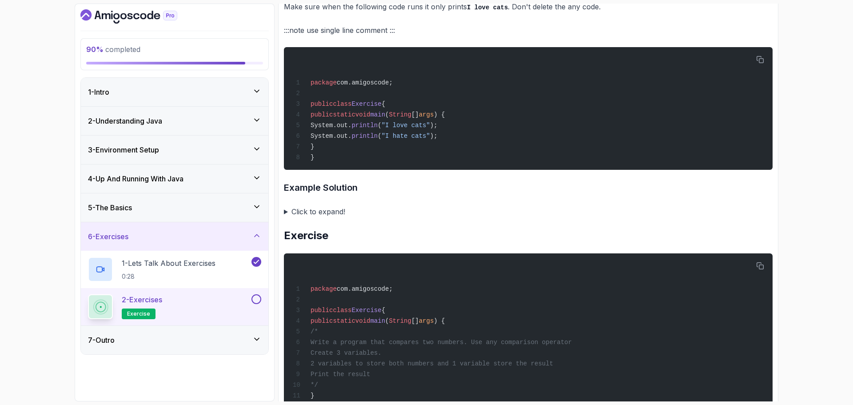
click at [304, 218] on summary "Click to expand!" at bounding box center [528, 211] width 489 height 12
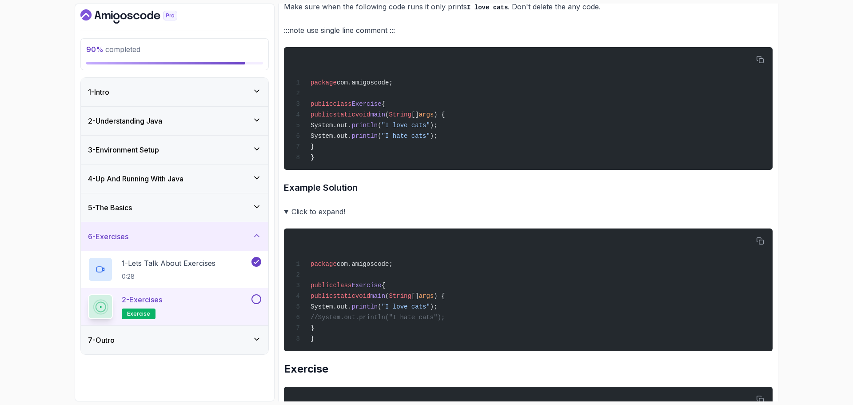
click at [309, 218] on summary "Click to expand!" at bounding box center [528, 211] width 489 height 12
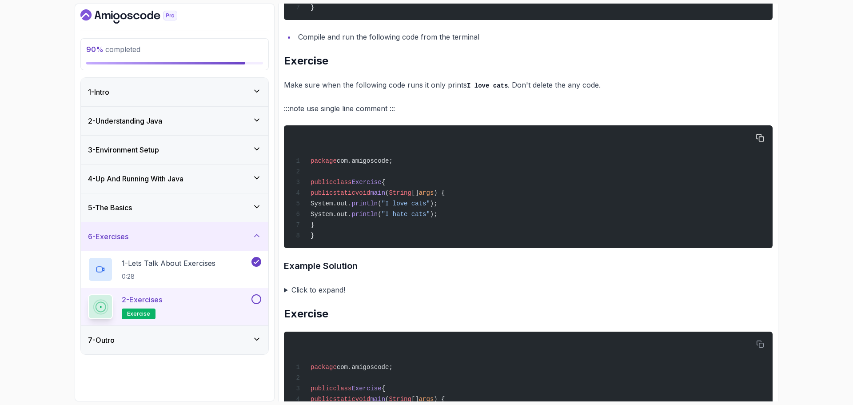
scroll to position [355, 0]
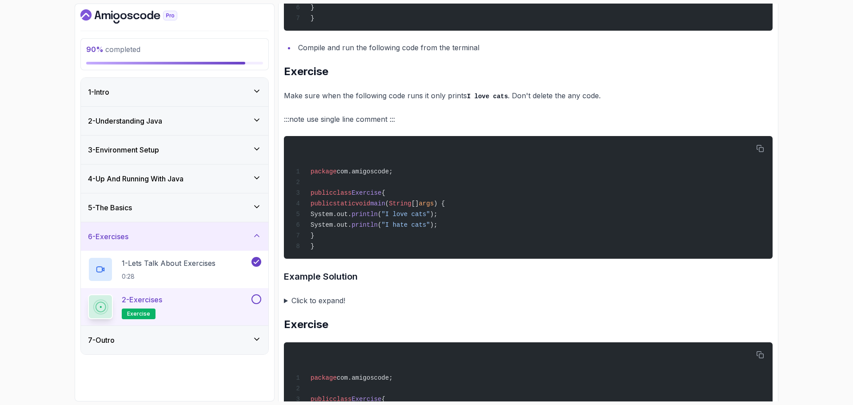
click at [310, 307] on summary "Click to expand!" at bounding box center [528, 300] width 489 height 12
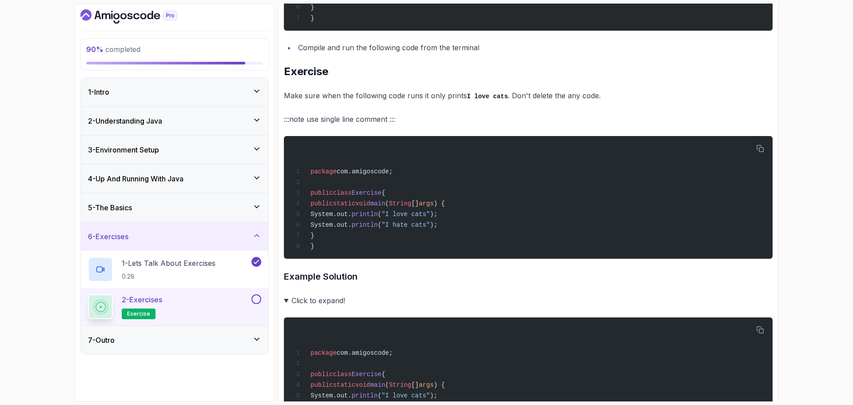
click at [297, 306] on summary "Click to expand!" at bounding box center [528, 300] width 489 height 12
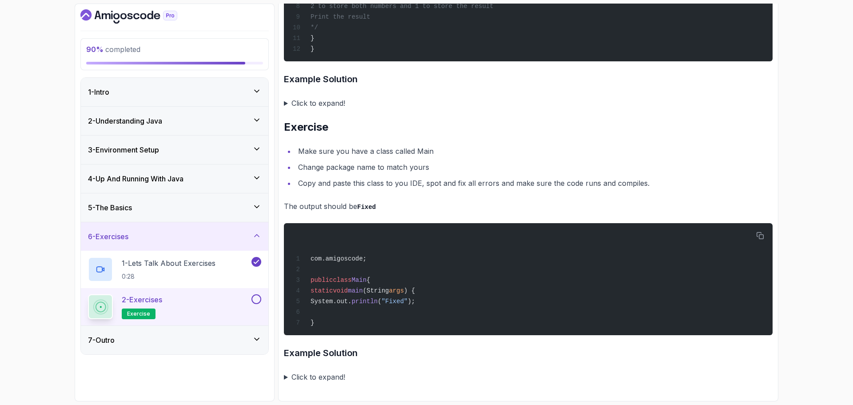
scroll to position [1792, 0]
click at [190, 303] on div "2 - Exercises exercise" at bounding box center [169, 306] width 162 height 25
click at [290, 374] on summary "Click to expand!" at bounding box center [528, 376] width 489 height 12
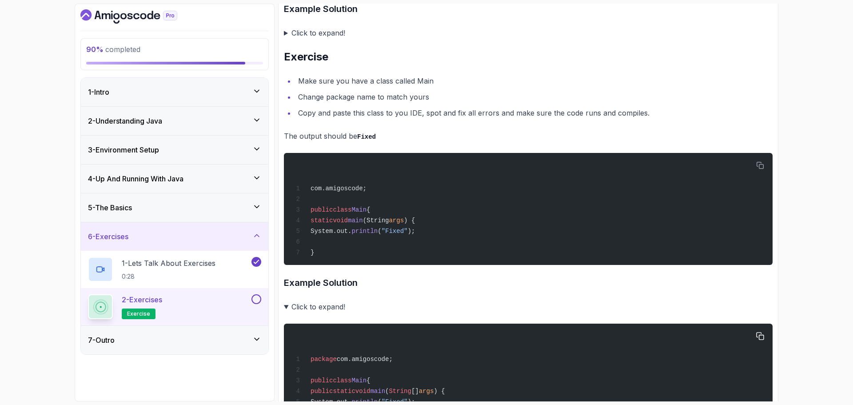
scroll to position [1939, 0]
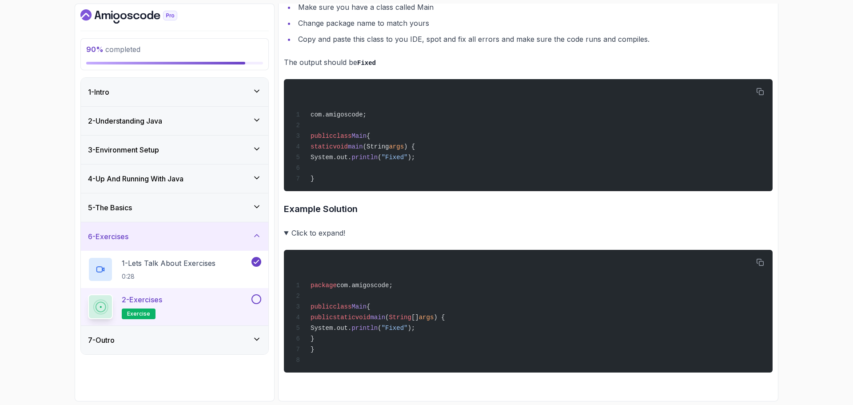
click at [286, 229] on summary "Click to expand!" at bounding box center [528, 233] width 489 height 12
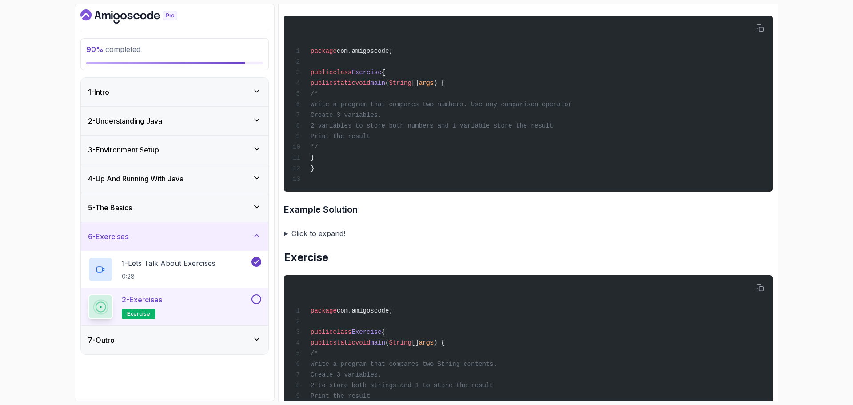
scroll to position [681, 0]
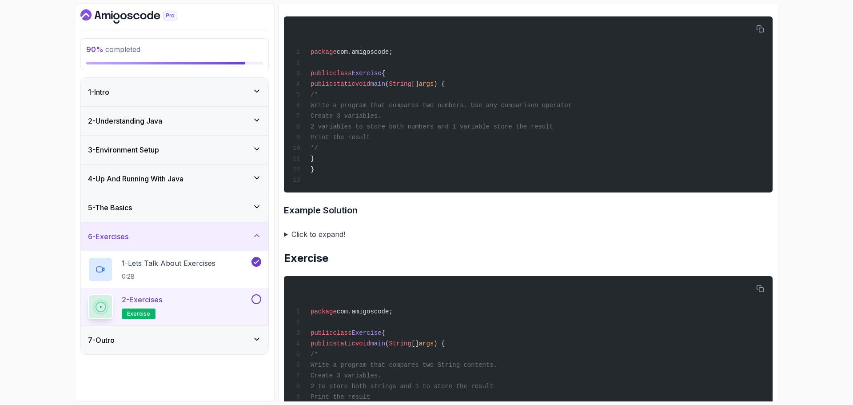
click at [258, 299] on button at bounding box center [256, 299] width 10 height 10
click at [259, 333] on div "7 - Outro" at bounding box center [174, 340] width 187 height 28
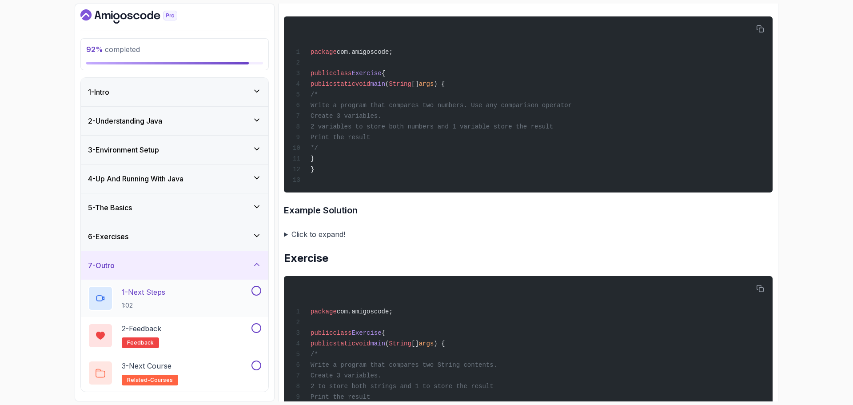
click at [207, 297] on div "1 - Next Steps 1:02" at bounding box center [169, 298] width 162 height 25
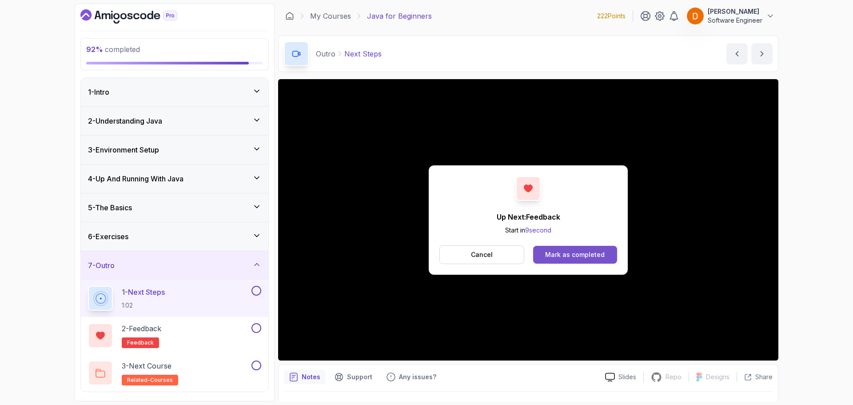
click at [583, 253] on div "Mark as completed" at bounding box center [575, 254] width 60 height 9
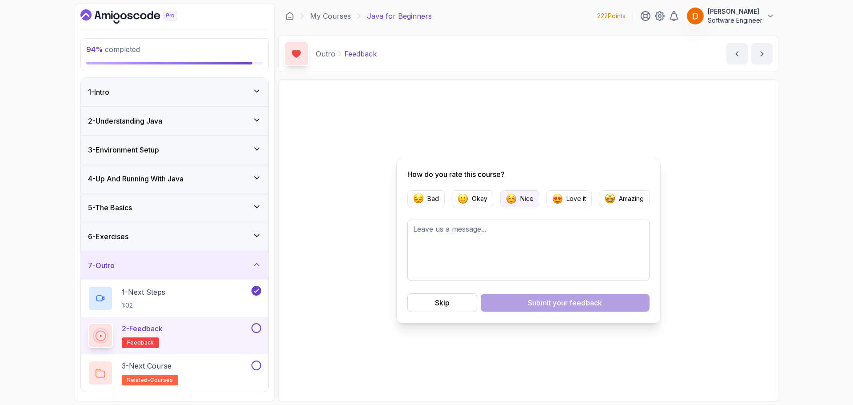
click at [526, 201] on p "Nice" at bounding box center [526, 198] width 13 height 9
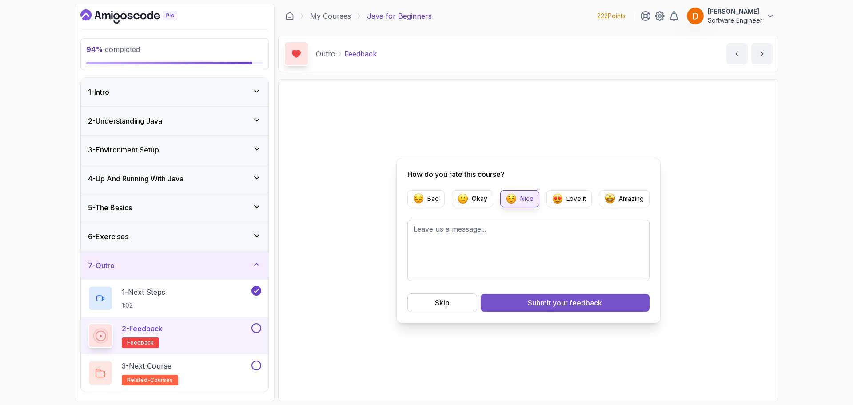
click at [526, 297] on button "Submit your feedback" at bounding box center [565, 303] width 169 height 18
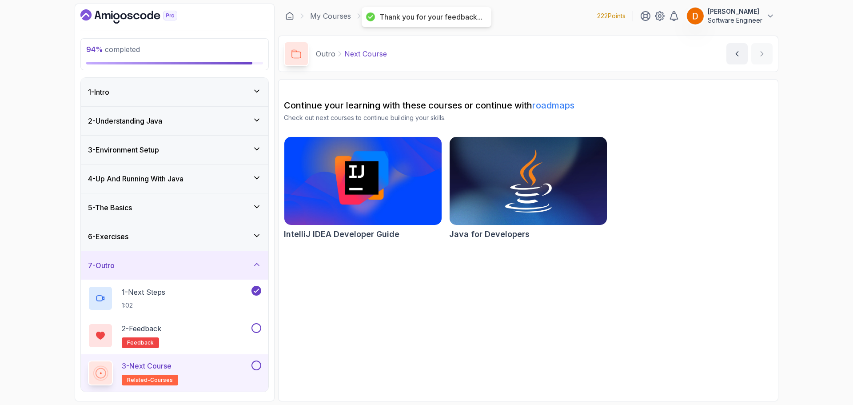
click at [263, 367] on div "3 - Next Course related-courses" at bounding box center [174, 372] width 187 height 37
click at [256, 366] on button at bounding box center [256, 365] width 10 height 10
click at [255, 326] on button at bounding box center [256, 328] width 10 height 10
click at [217, 232] on div "6 - Exercises" at bounding box center [174, 236] width 173 height 11
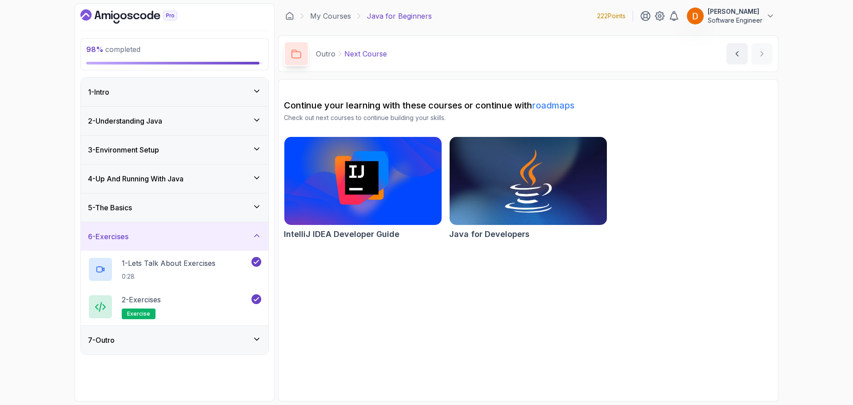
click at [223, 215] on div "5 - The Basics" at bounding box center [174, 207] width 187 height 28
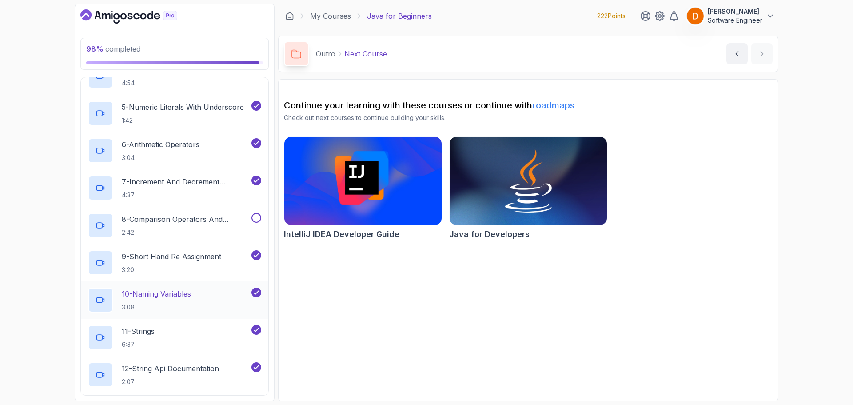
scroll to position [186, 0]
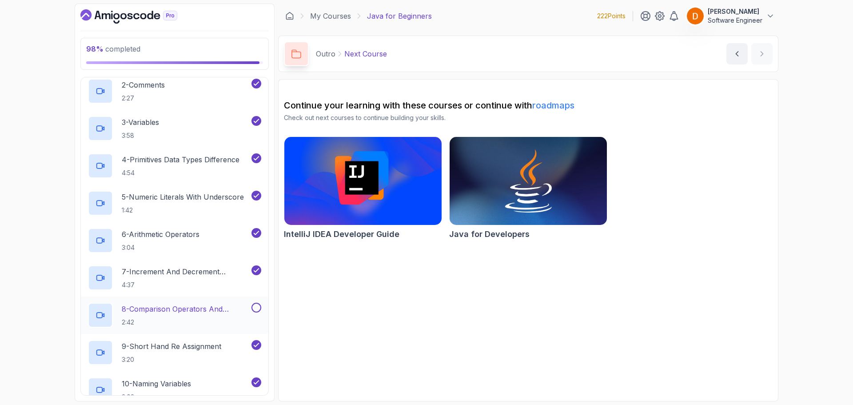
click at [258, 309] on button at bounding box center [256, 308] width 10 height 10
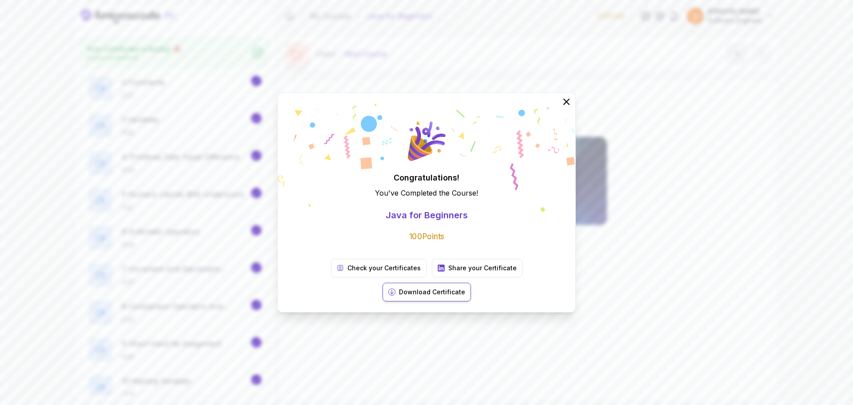
click at [465, 287] on p "Download Certificate" at bounding box center [432, 291] width 66 height 9
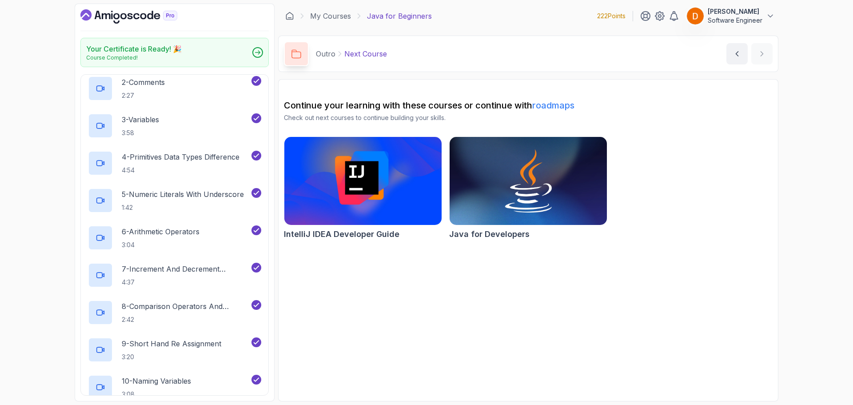
click at [717, 17] on p "Software Engineer" at bounding box center [735, 20] width 55 height 9
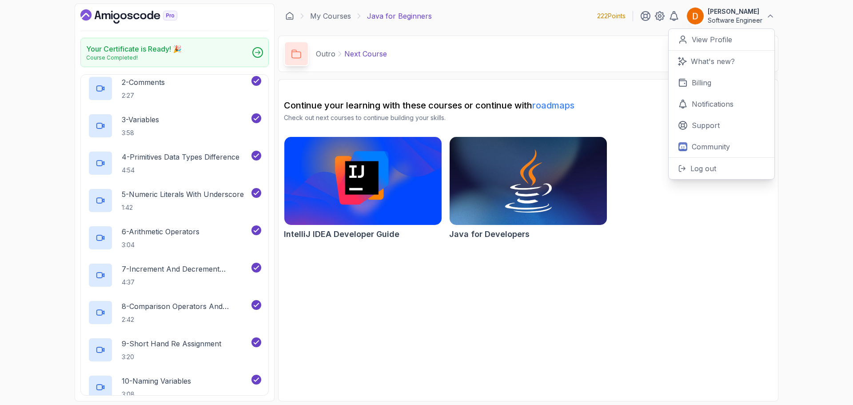
click at [489, 65] on div "Outro Next Course Next Course by [PERSON_NAME]" at bounding box center [528, 54] width 500 height 36
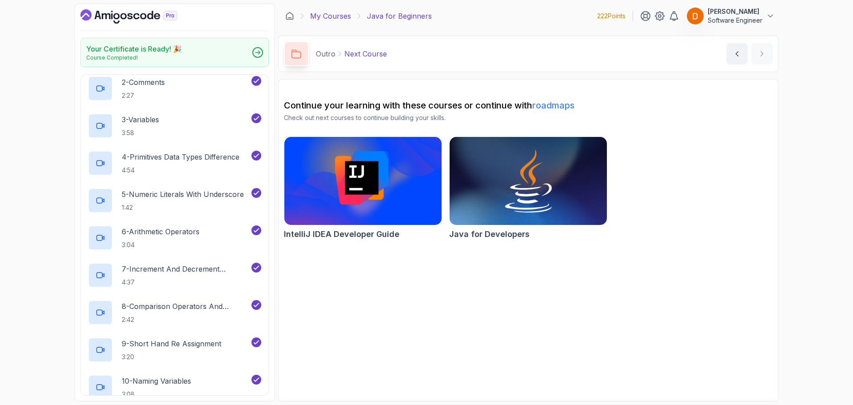
click at [334, 18] on link "My Courses" at bounding box center [330, 16] width 41 height 11
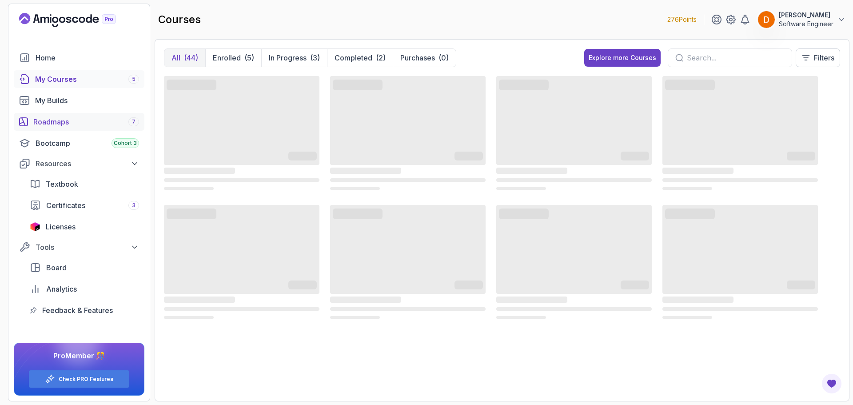
click at [66, 122] on div "Roadmaps 7" at bounding box center [86, 121] width 106 height 11
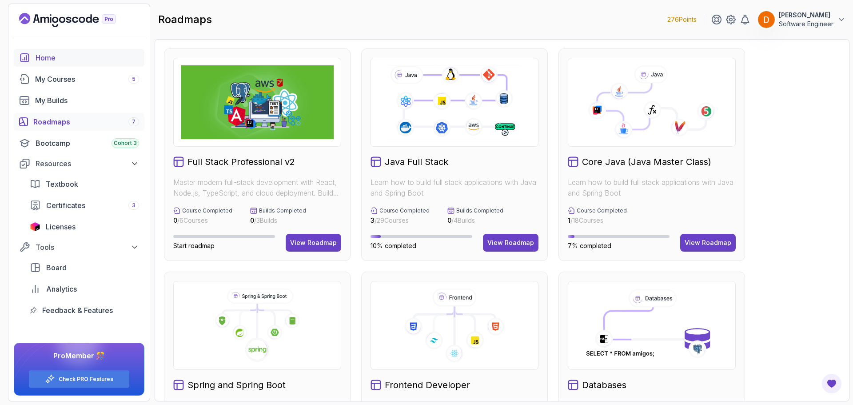
click at [72, 59] on div "Home" at bounding box center [88, 57] width 104 height 11
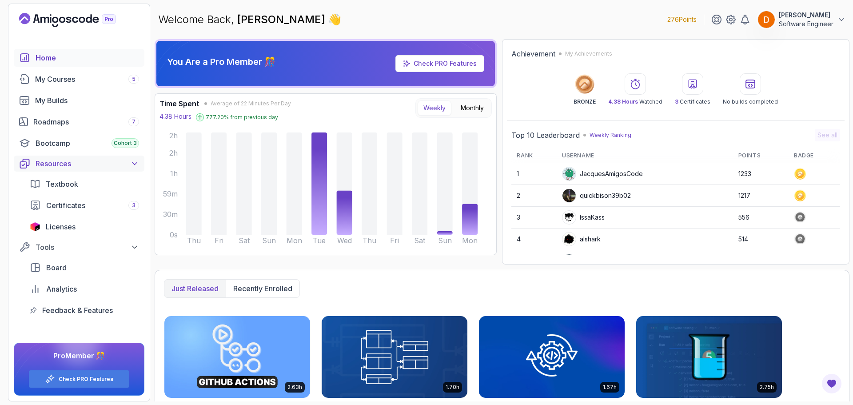
click at [74, 168] on div "Resources" at bounding box center [88, 163] width 104 height 11
click at [65, 148] on link "Bootcamp Cohort 3" at bounding box center [79, 143] width 131 height 18
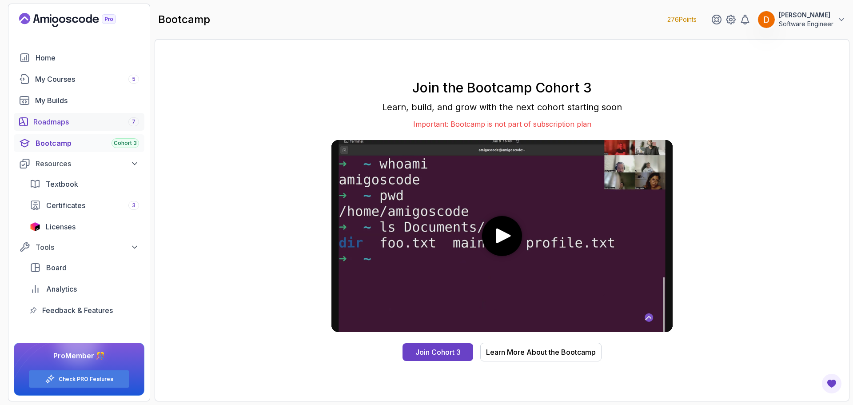
click at [80, 126] on div "Roadmaps 7" at bounding box center [86, 121] width 106 height 11
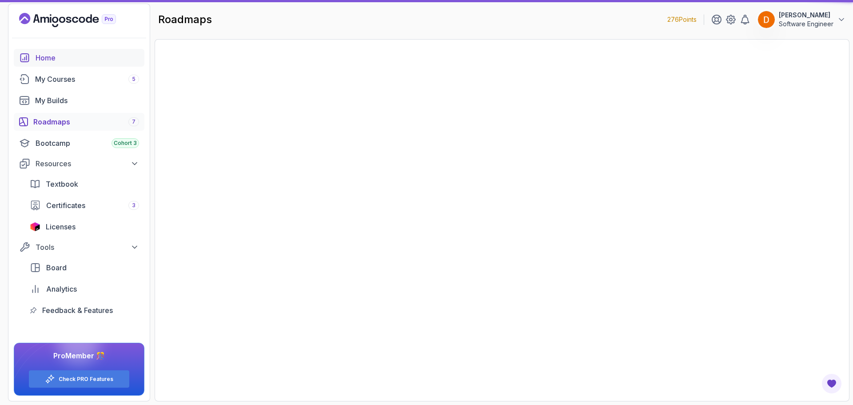
click at [75, 80] on div "My Courses 5" at bounding box center [87, 79] width 104 height 11
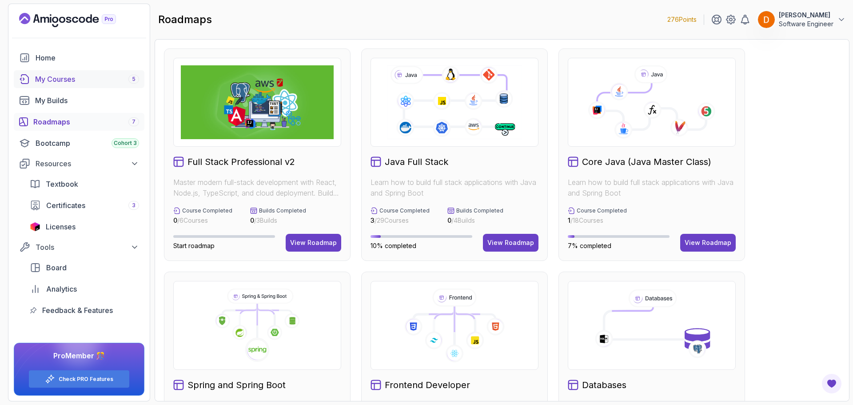
click at [55, 77] on div "My Courses 5" at bounding box center [87, 79] width 104 height 11
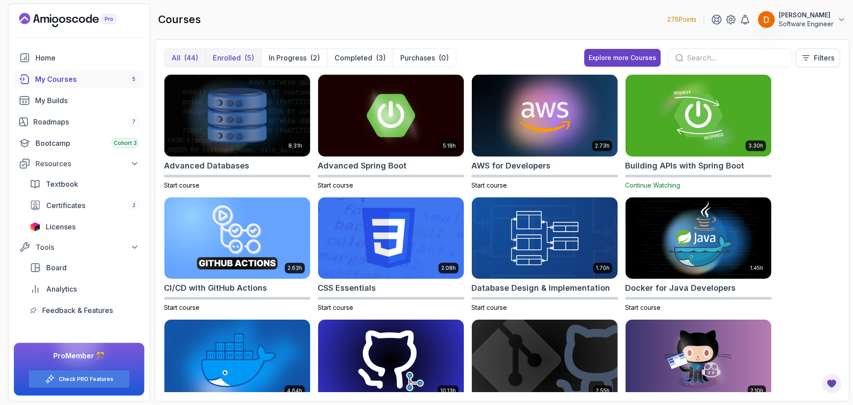
click at [243, 60] on button "Enrolled (5)" at bounding box center [233, 58] width 56 height 18
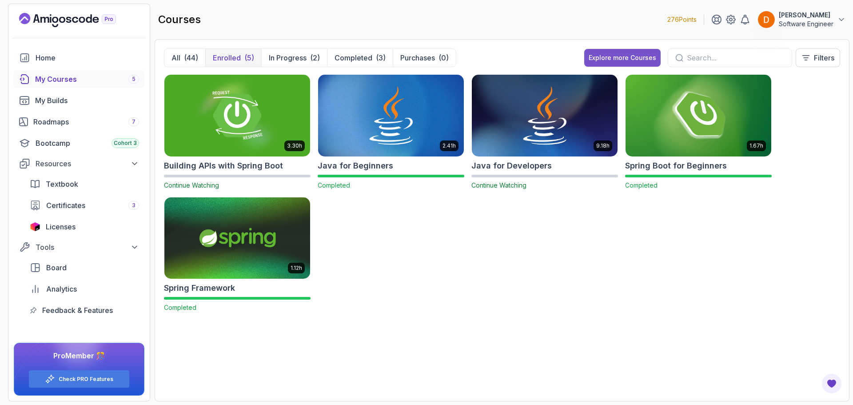
click at [616, 58] on div "Explore more Courses" at bounding box center [623, 57] width 68 height 9
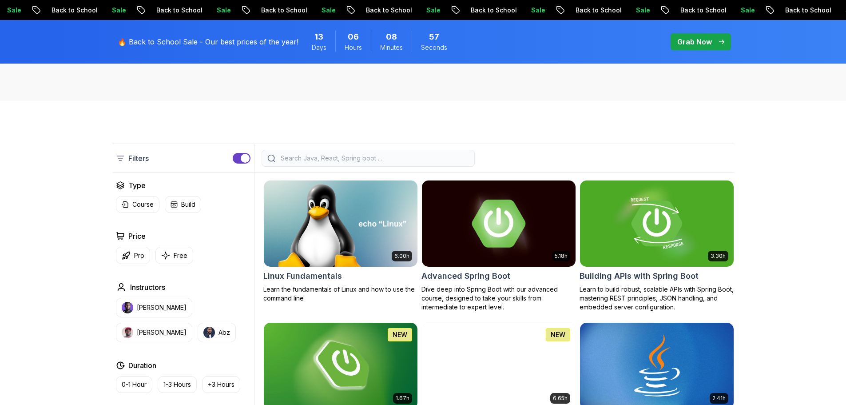
scroll to position [178, 0]
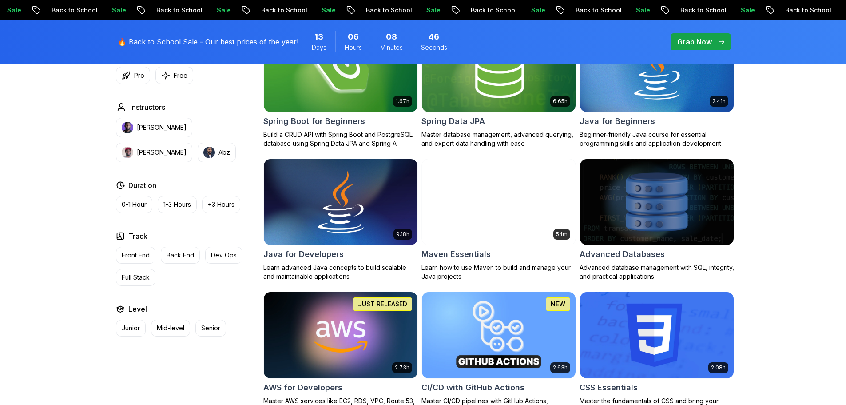
scroll to position [0, 0]
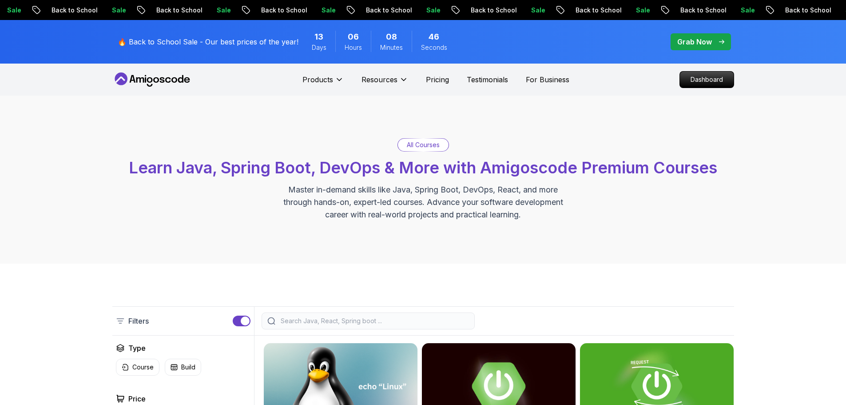
drag, startPoint x: 462, startPoint y: 315, endPoint x: 460, endPoint y: 155, distance: 160.8
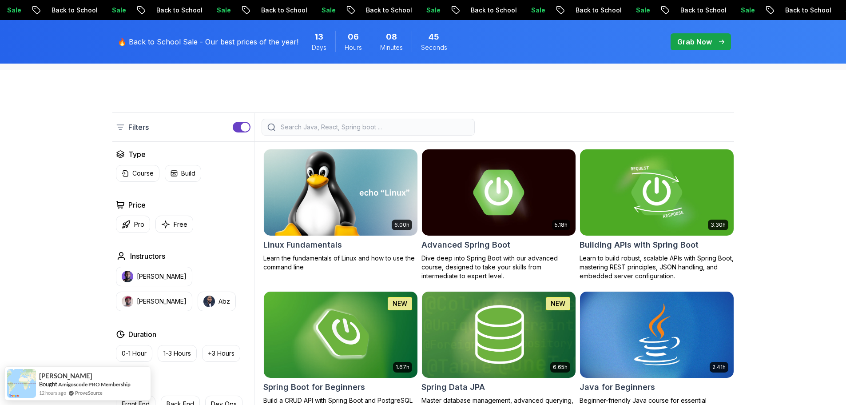
scroll to position [222, 0]
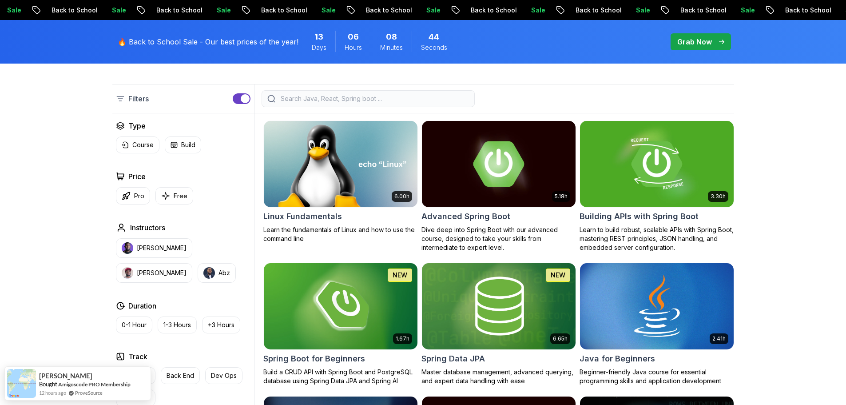
click at [305, 92] on div at bounding box center [368, 98] width 213 height 17
click at [311, 102] on div at bounding box center [368, 98] width 213 height 17
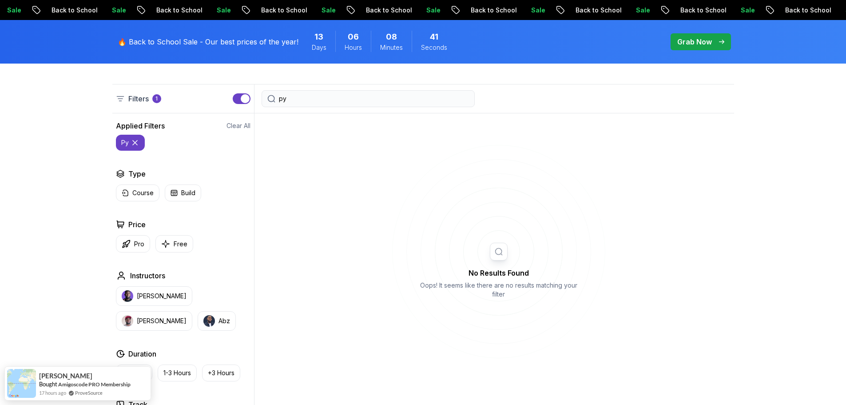
type input "p"
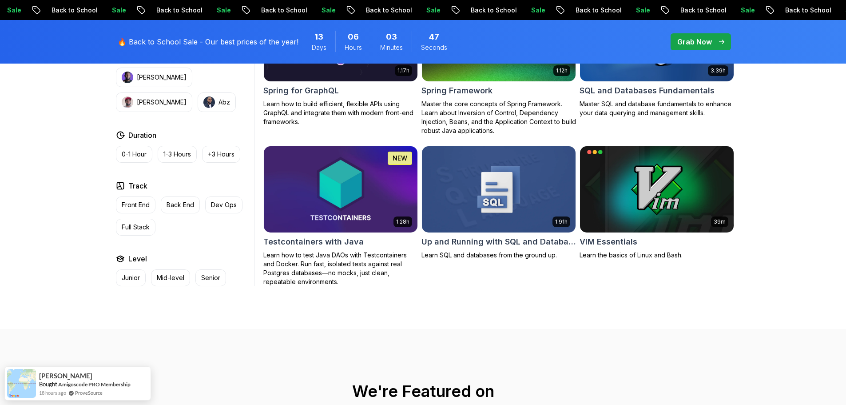
scroll to position [2354, 0]
